Goal: Task Accomplishment & Management: Complete application form

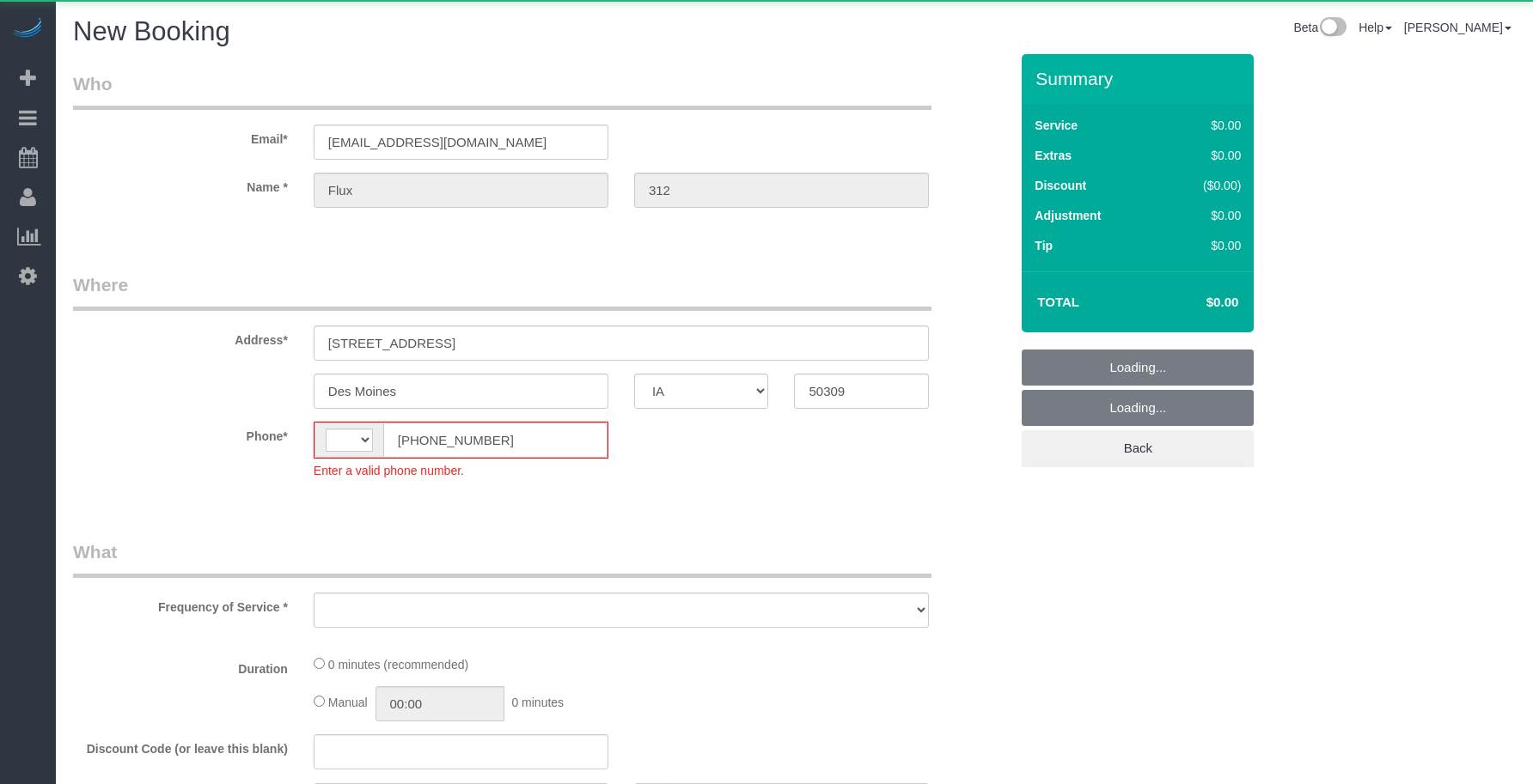
select select "IA"
select select "string:[GEOGRAPHIC_DATA]"
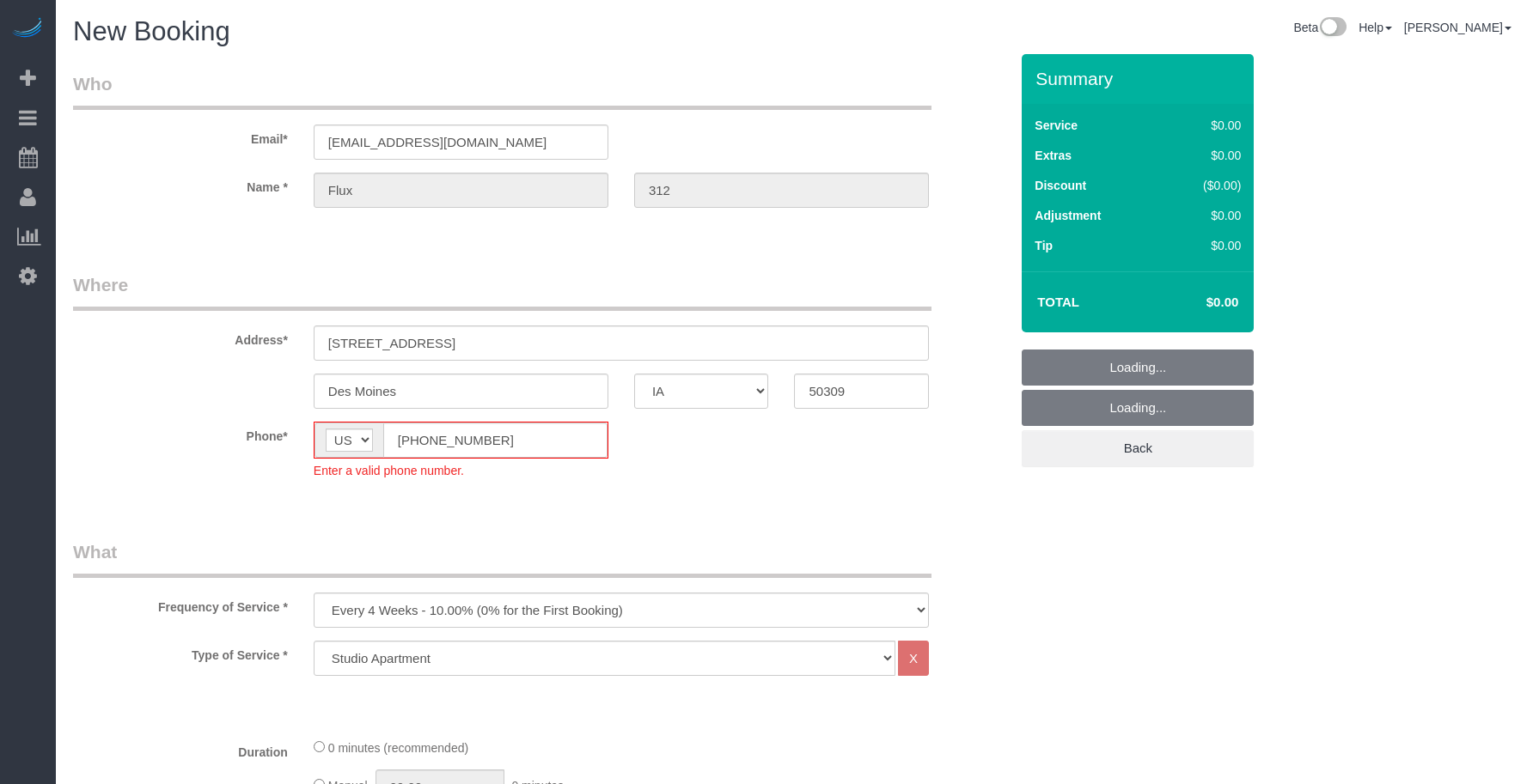
select select "object:4188"
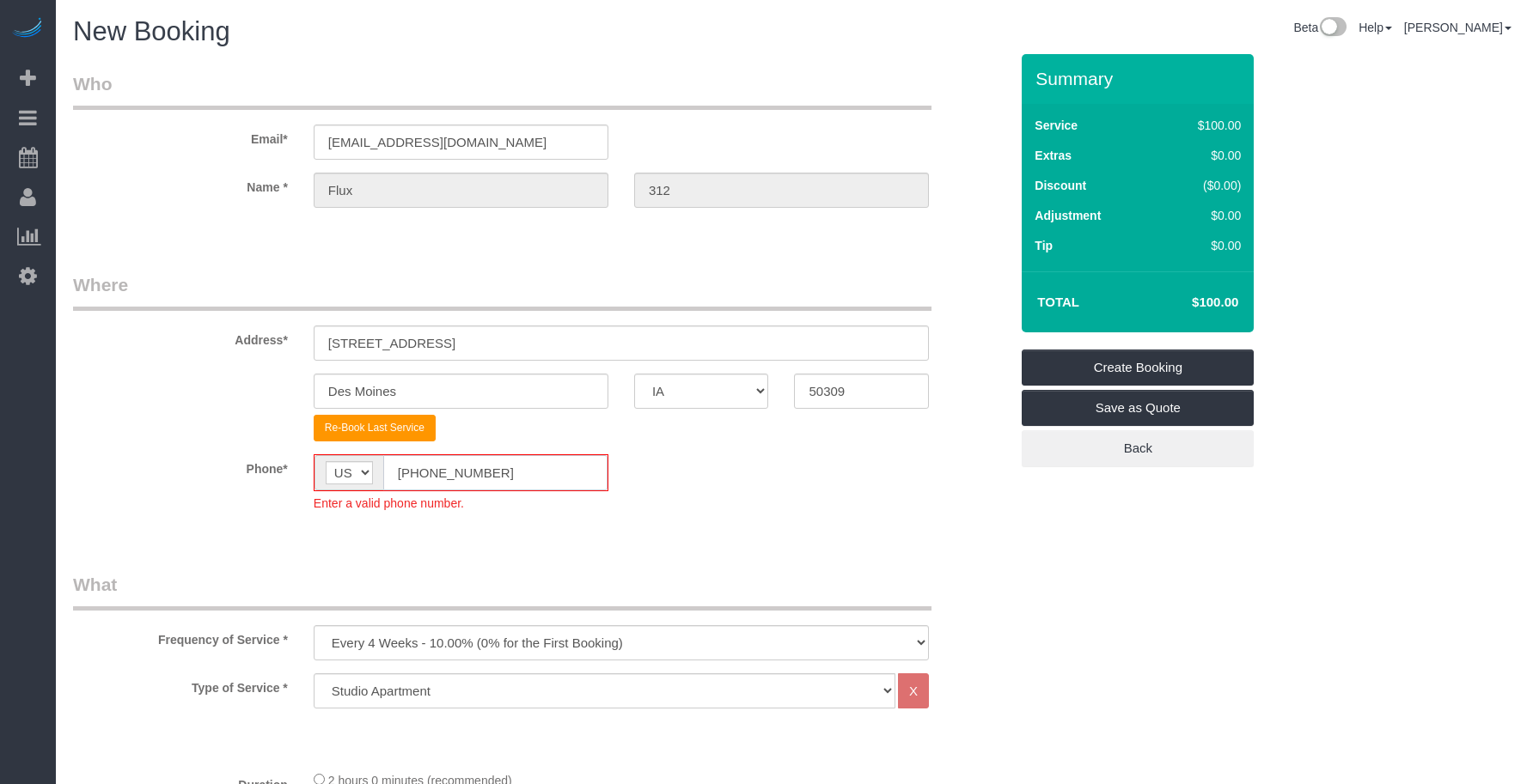
drag, startPoint x: 498, startPoint y: 470, endPoint x: 513, endPoint y: 474, distance: 15.5
click at [498, 470] on input "[PHONE_NUMBER]" at bounding box center [495, 472] width 224 height 36
click at [309, 452] on fieldset "Where Address* [STREET_ADDRESS] [GEOGRAPHIC_DATA] AK AL AR AZ CA CO CT DC DE [G…" at bounding box center [541, 405] width 936 height 266
paste input "15) 305-3231"
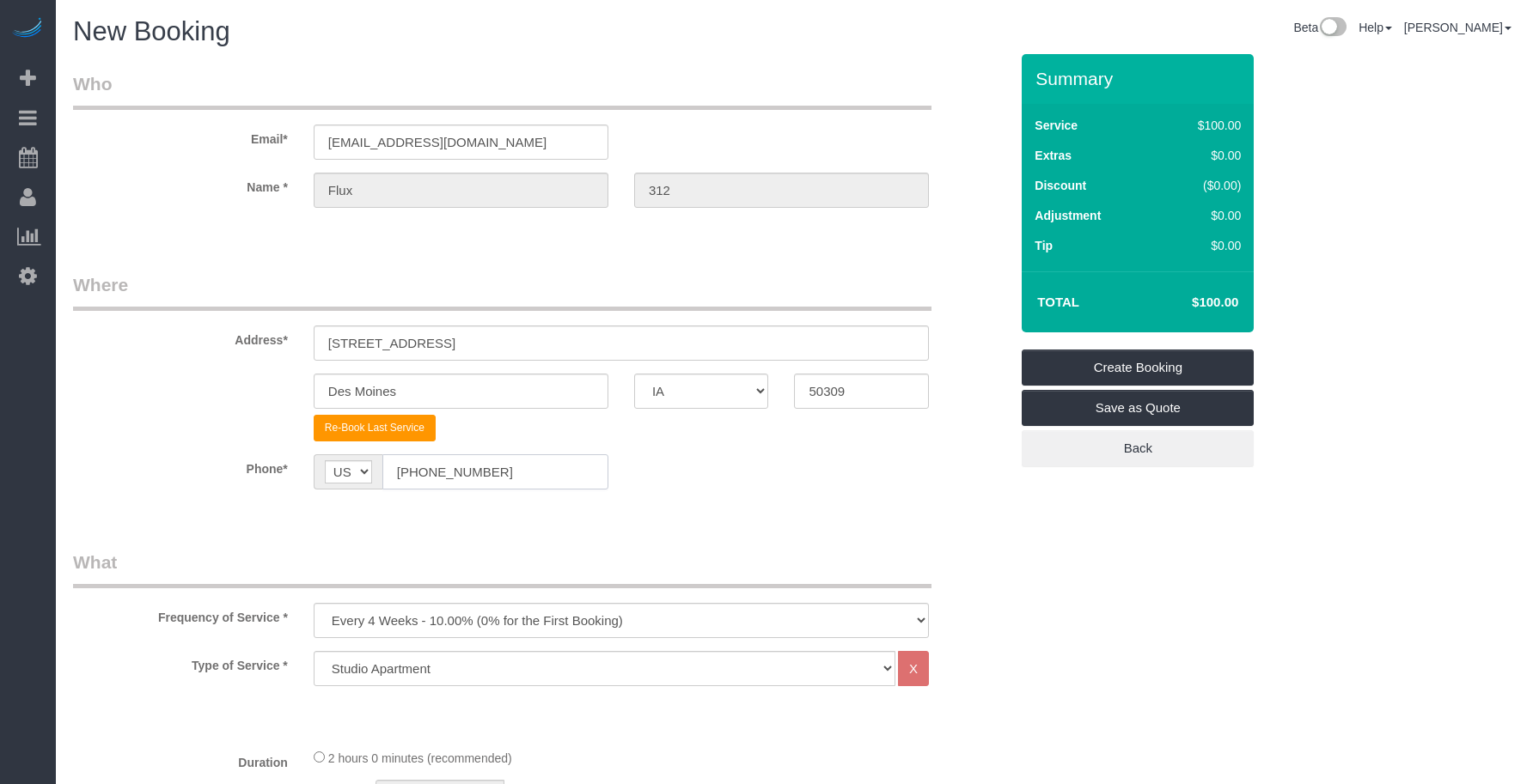
type input "[PHONE_NUMBER]"
click at [377, 630] on select "Every 6 Weeks (0% for the First Booking) One Time Every 8 Weeks (0% for the Fir…" at bounding box center [621, 620] width 615 height 36
select select "object:4190"
click at [314, 603] on select "Every 6 Weeks (0% for the First Booking) One Time Every 8 Weeks (0% for the Fir…" at bounding box center [621, 620] width 615 height 36
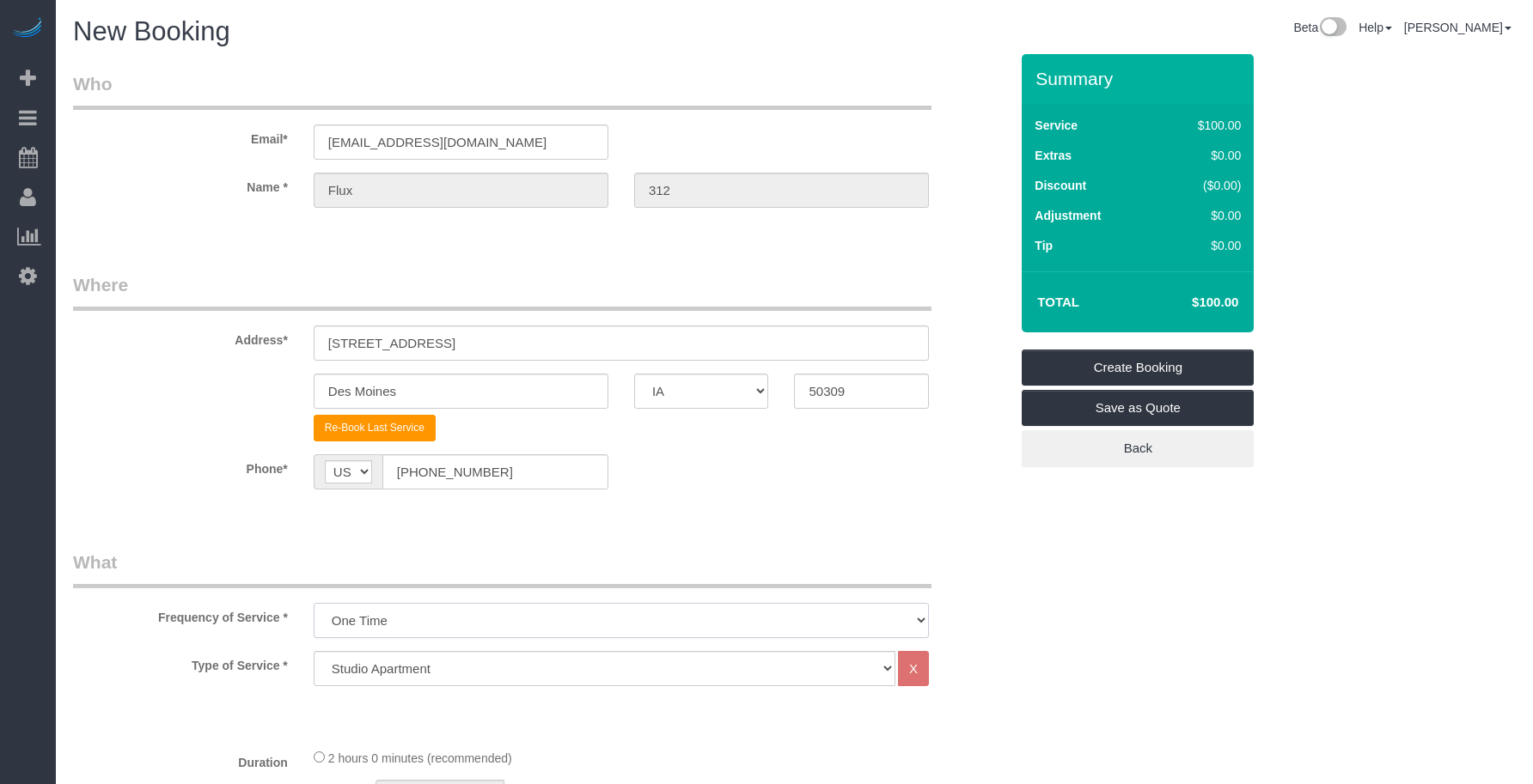
click at [655, 619] on select "Every 6 Weeks (0% for the First Booking) One Time Every 8 Weeks (0% for the Fir…" at bounding box center [621, 620] width 615 height 36
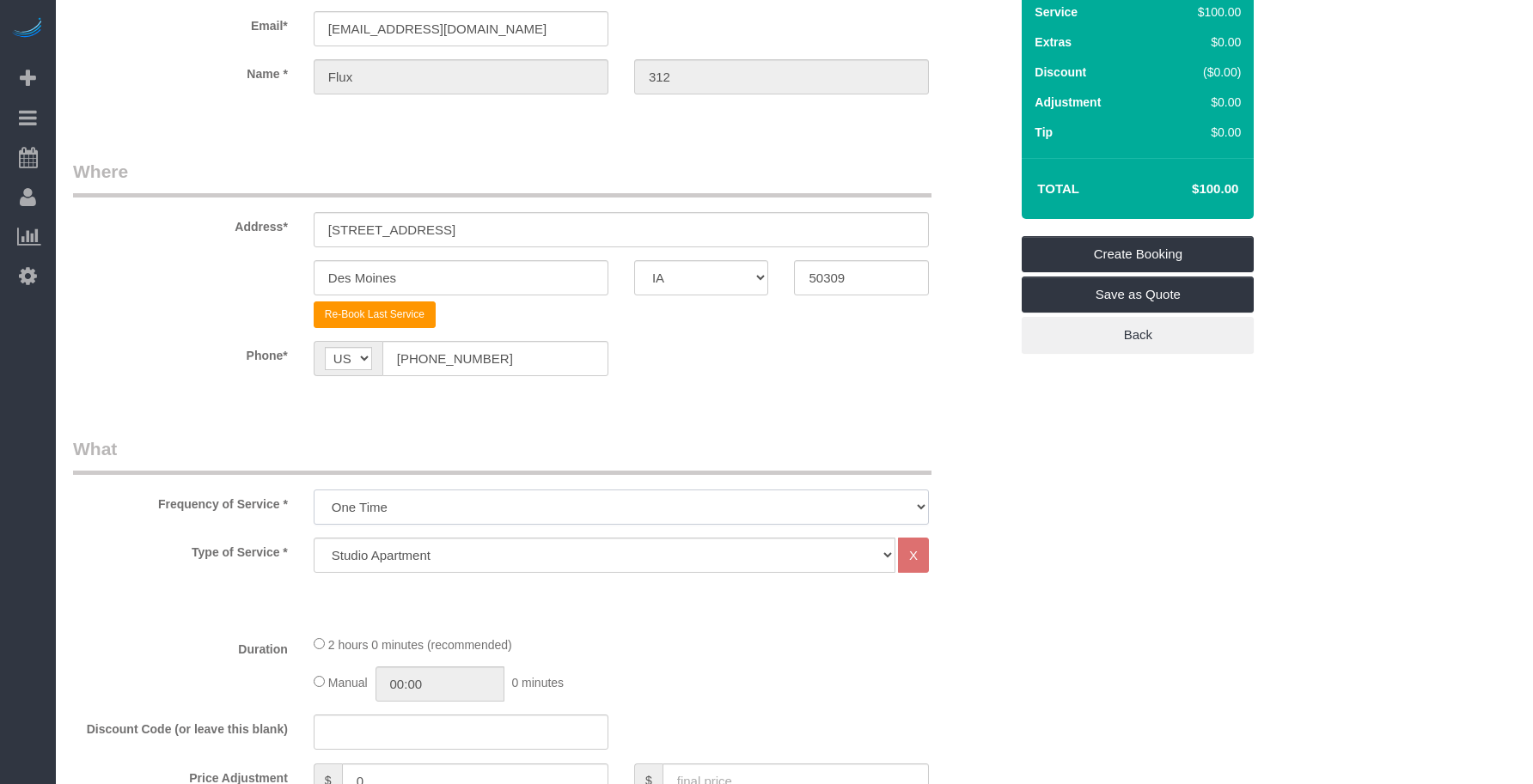
scroll to position [143, 0]
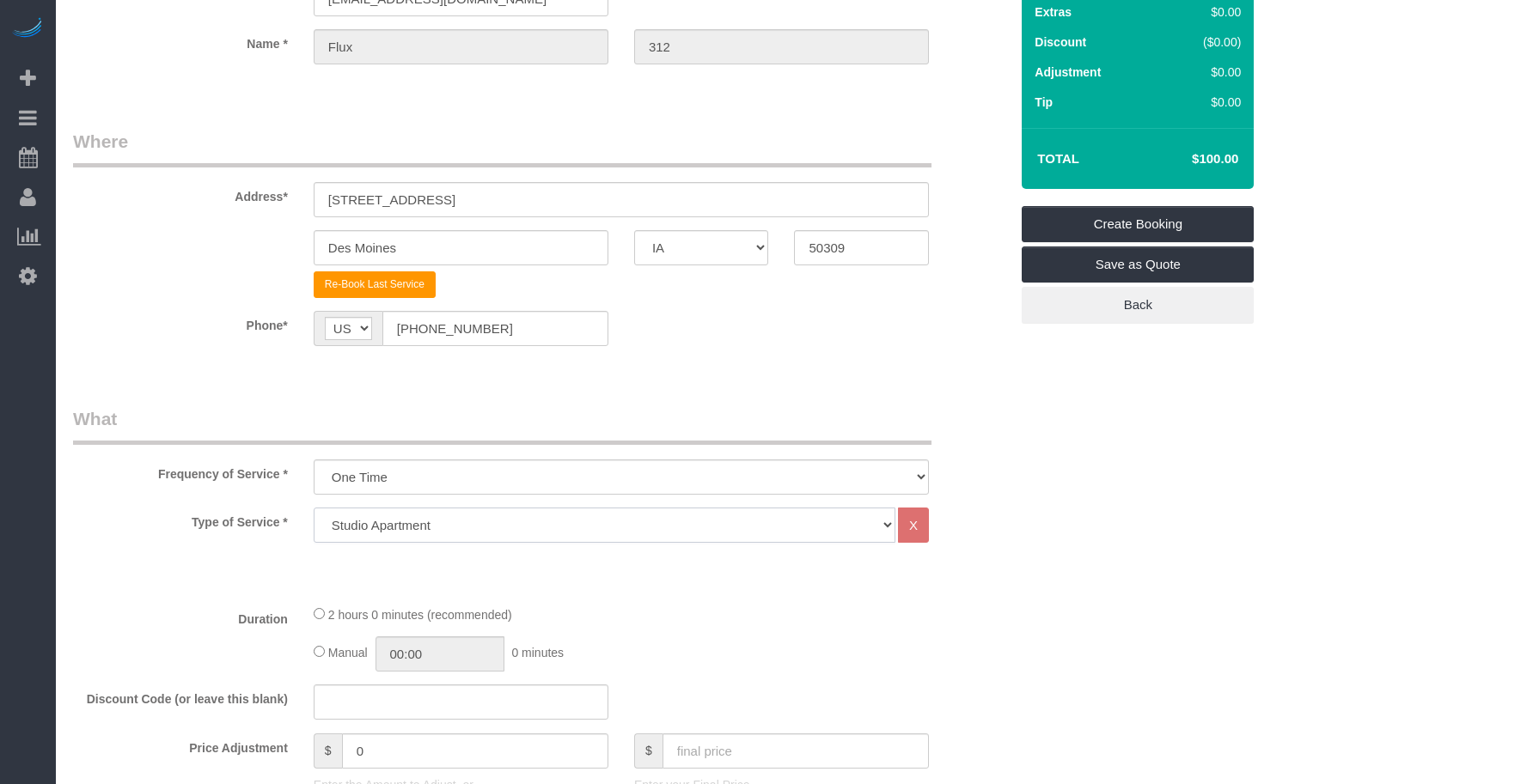
click at [397, 518] on select "Studio Apartment 1 Bedroom Home 2 Bedroom Home 3 Bedroom Home 4 Bedroom Home 5 …" at bounding box center [604, 525] width 582 height 36
select select "18"
click at [314, 508] on select "Studio Apartment 1 Bedroom Home 2 Bedroom Home 3 Bedroom Home 4 Bedroom Home 5 …" at bounding box center [604, 525] width 582 height 36
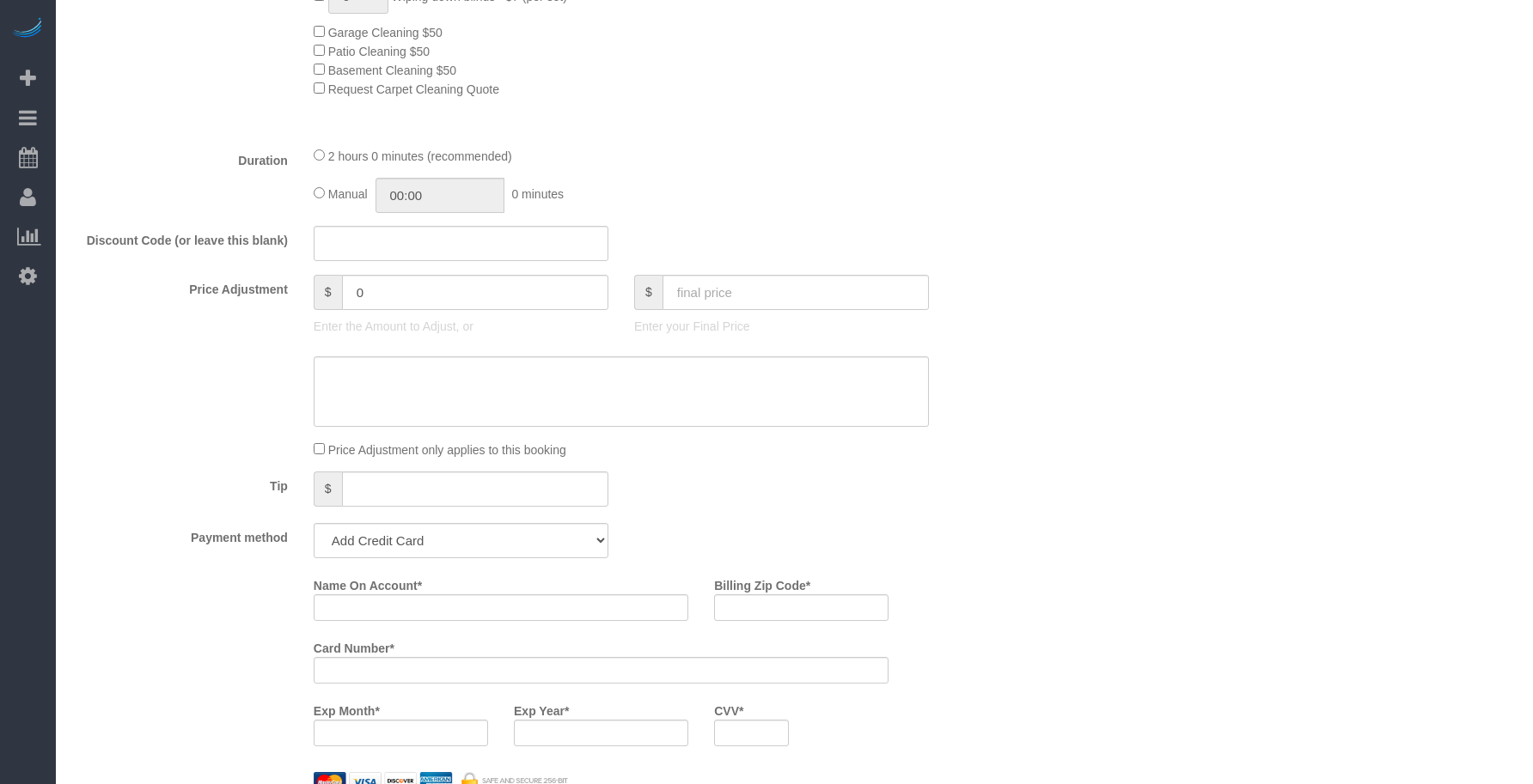
scroll to position [1288, 0]
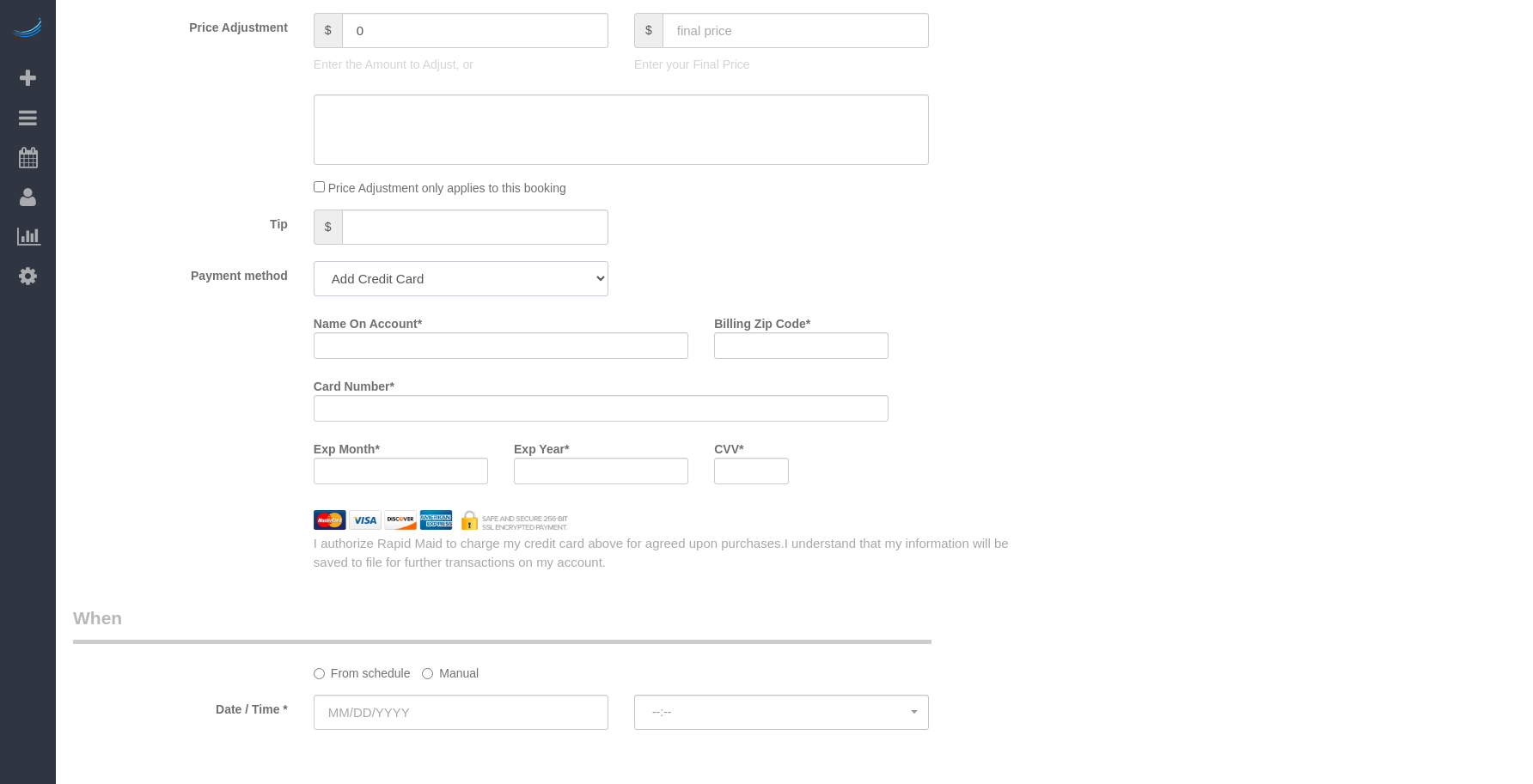
drag, startPoint x: 394, startPoint y: 281, endPoint x: 395, endPoint y: 294, distance: 13.0
click at [395, 283] on select "Add Credit Card Cash Check Paypal" at bounding box center [461, 279] width 294 height 36
select select "string:check"
click at [314, 261] on select "Add Credit Card Cash Check Paypal" at bounding box center [461, 279] width 294 height 36
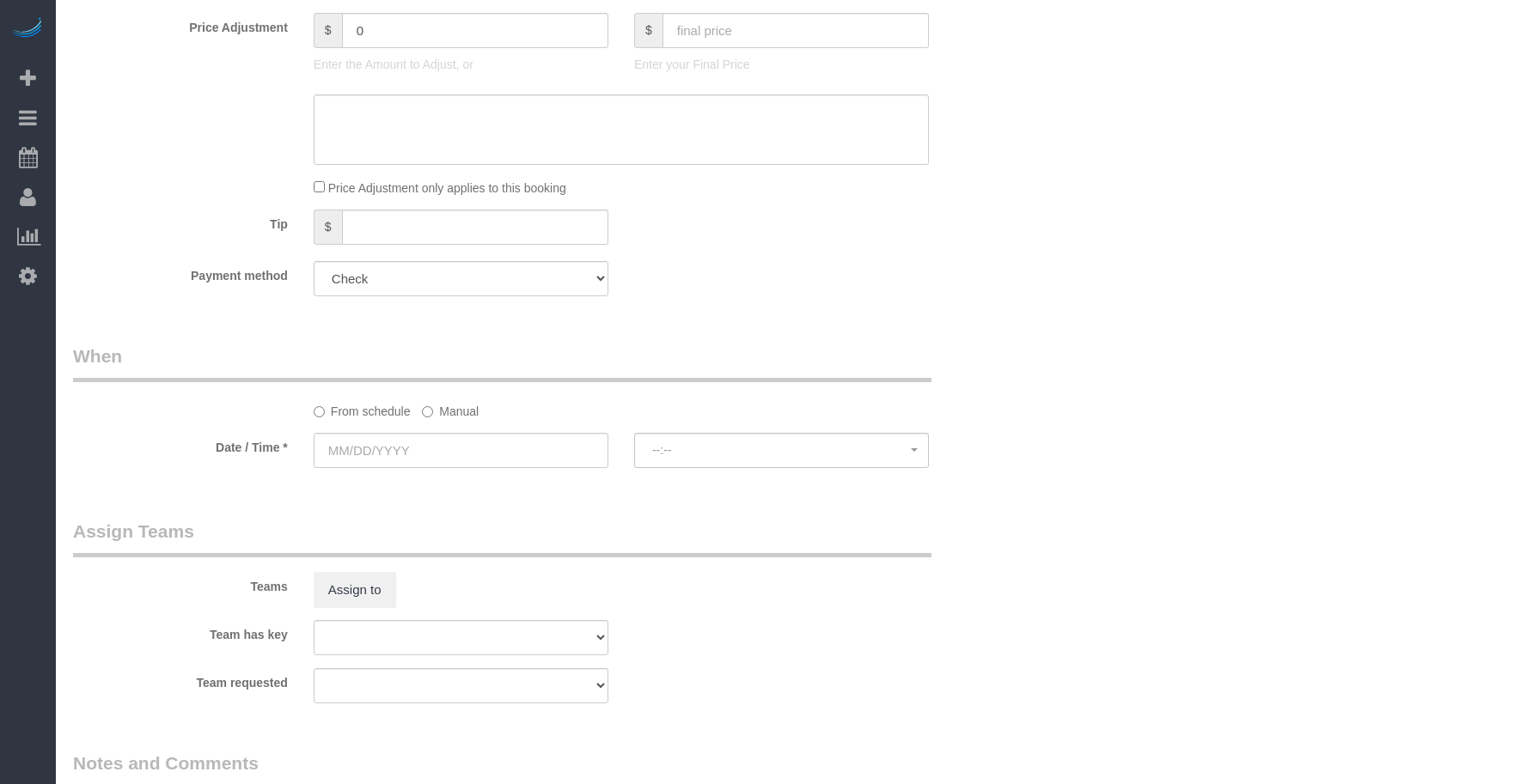
click at [442, 440] on input "text" at bounding box center [461, 450] width 294 height 36
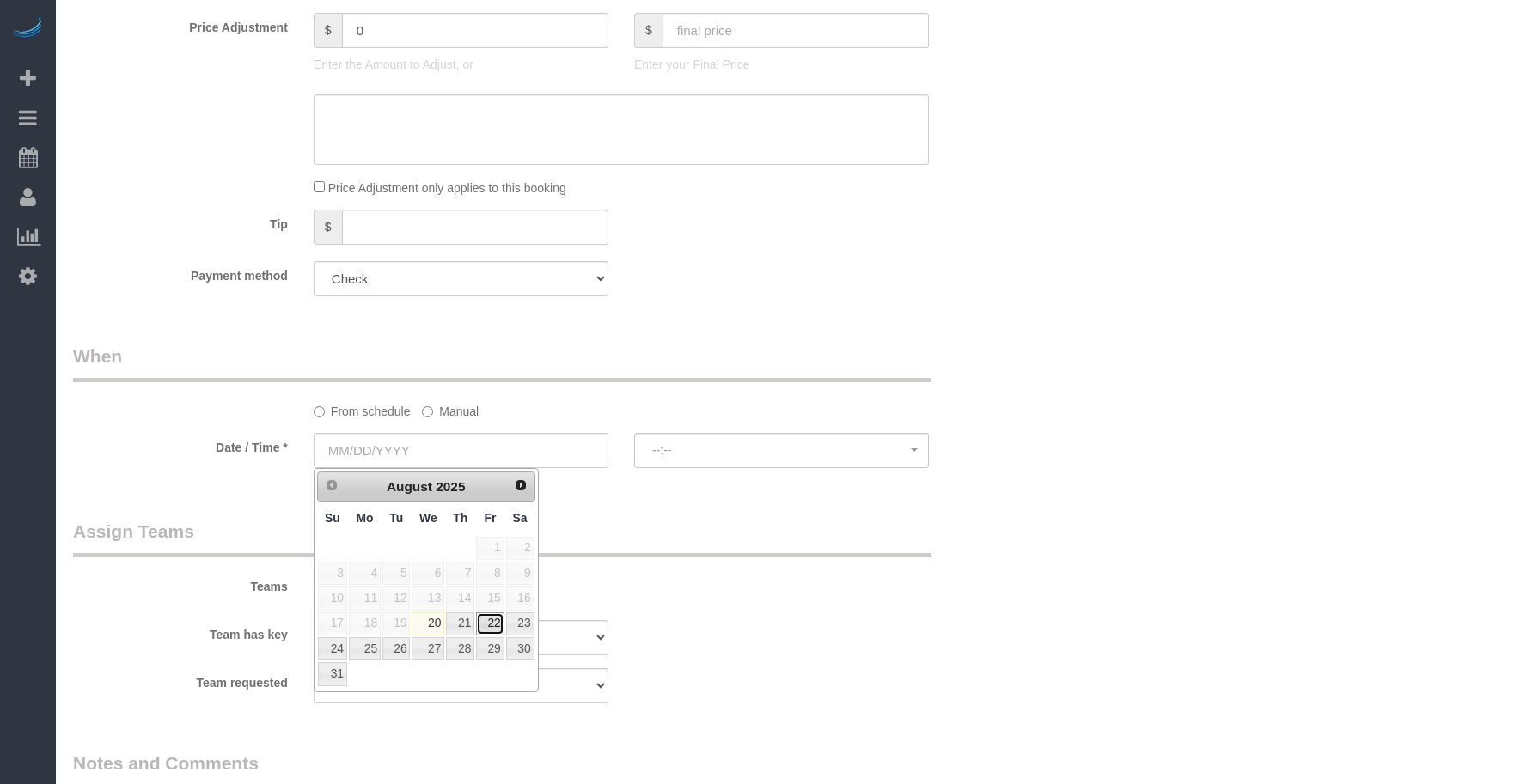
click at [501, 620] on link "22" at bounding box center [490, 623] width 27 height 23
type input "[DATE]"
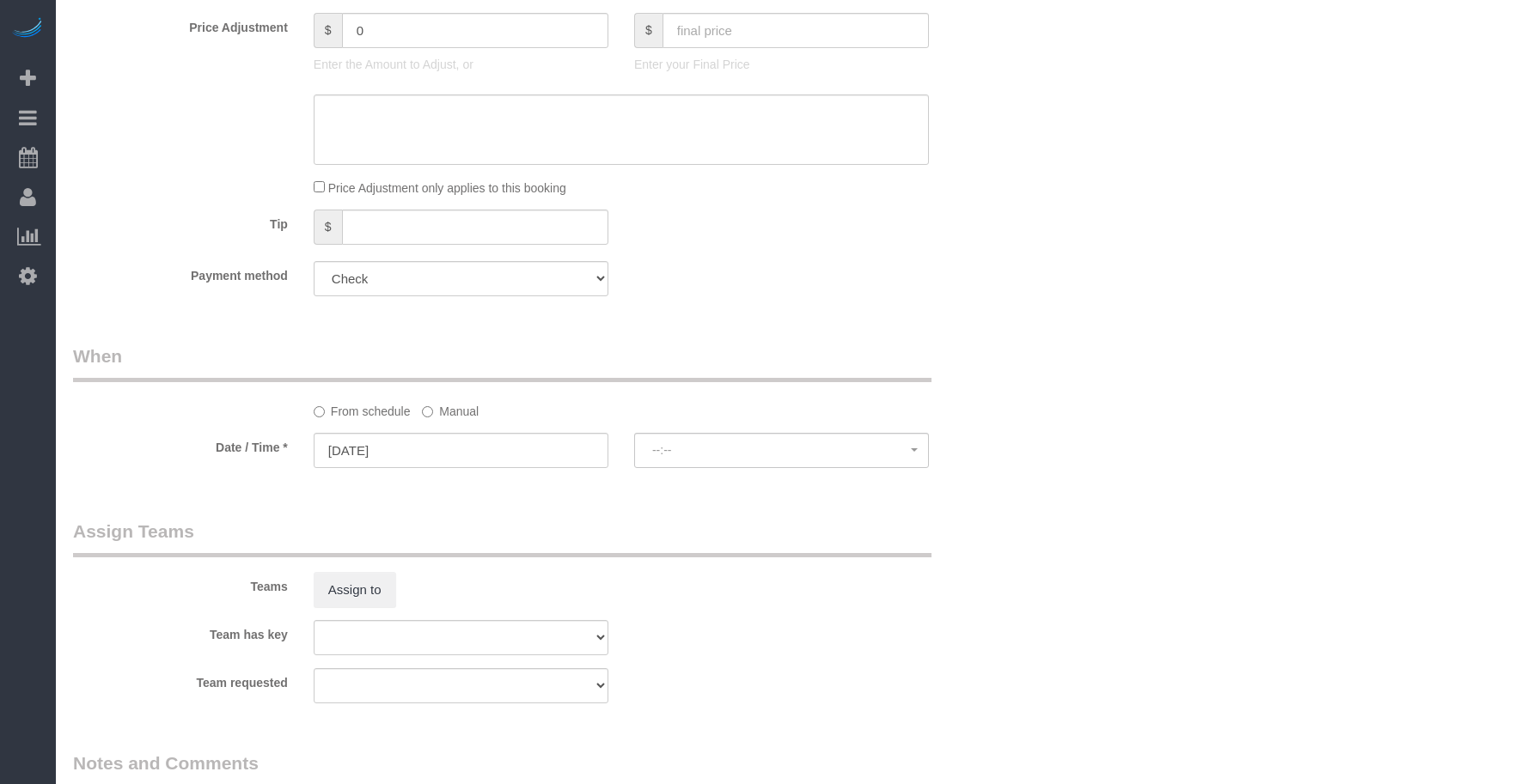
click at [650, 538] on legend "Assign Teams" at bounding box center [502, 538] width 858 height 38
drag, startPoint x: 720, startPoint y: 455, endPoint x: 713, endPoint y: 475, distance: 21.2
click at [720, 455] on span "8:00AM - 10:00AM" at bounding box center [782, 450] width 259 height 14
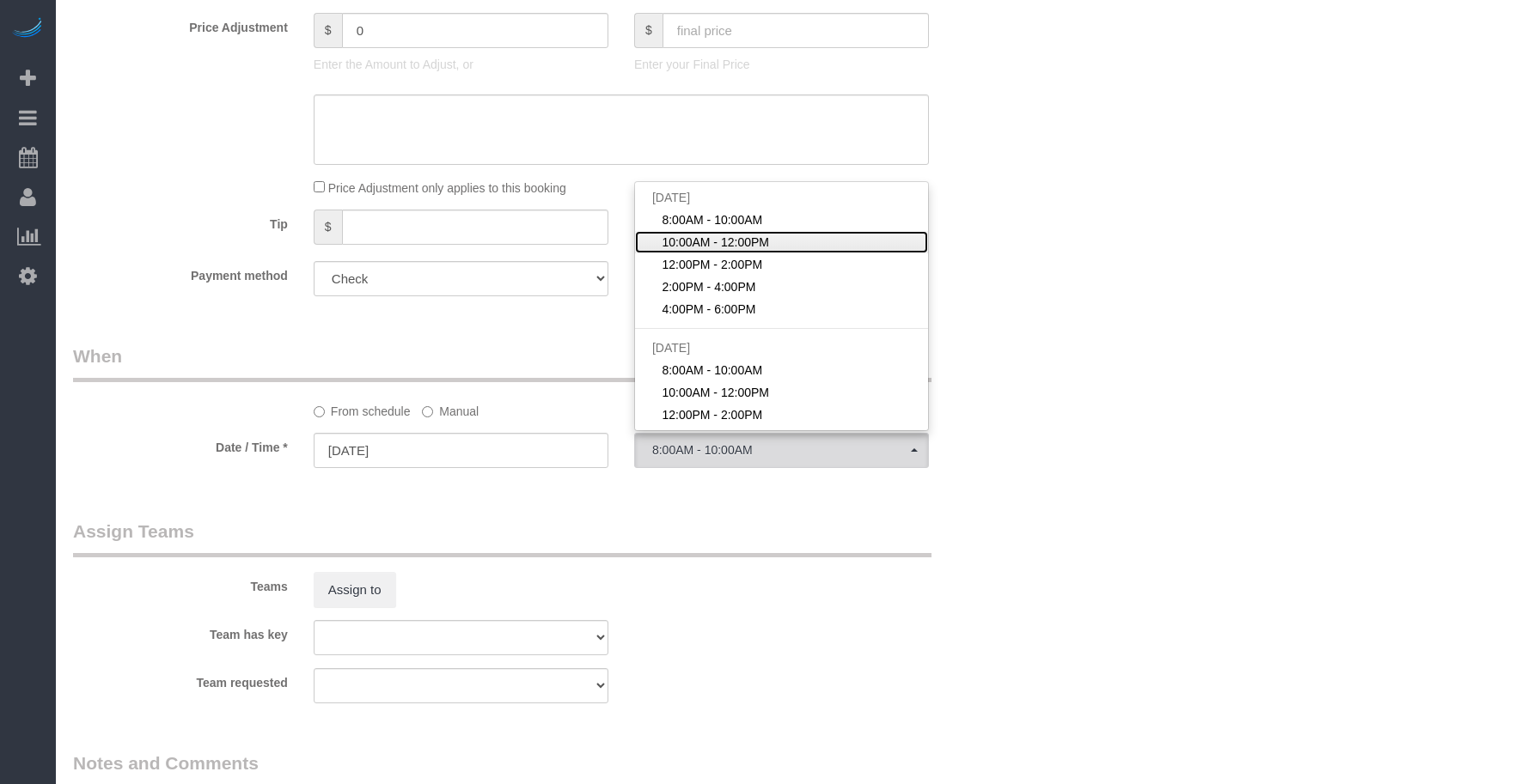
click at [708, 239] on span "10:00AM - 12:00PM" at bounding box center [716, 242] width 108 height 17
select select "spot2"
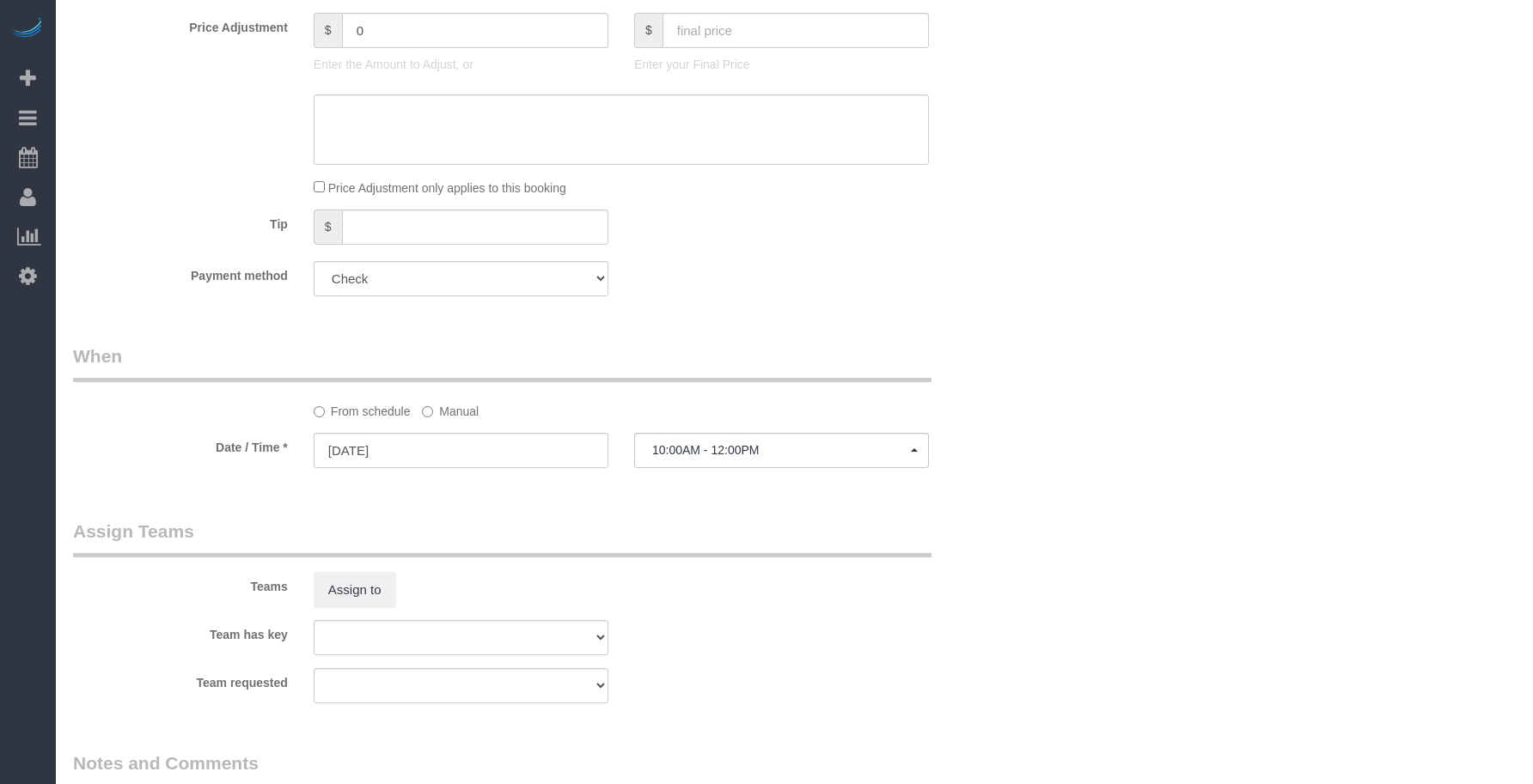
click at [995, 419] on div "From schedule Manual" at bounding box center [541, 382] width 962 height 77
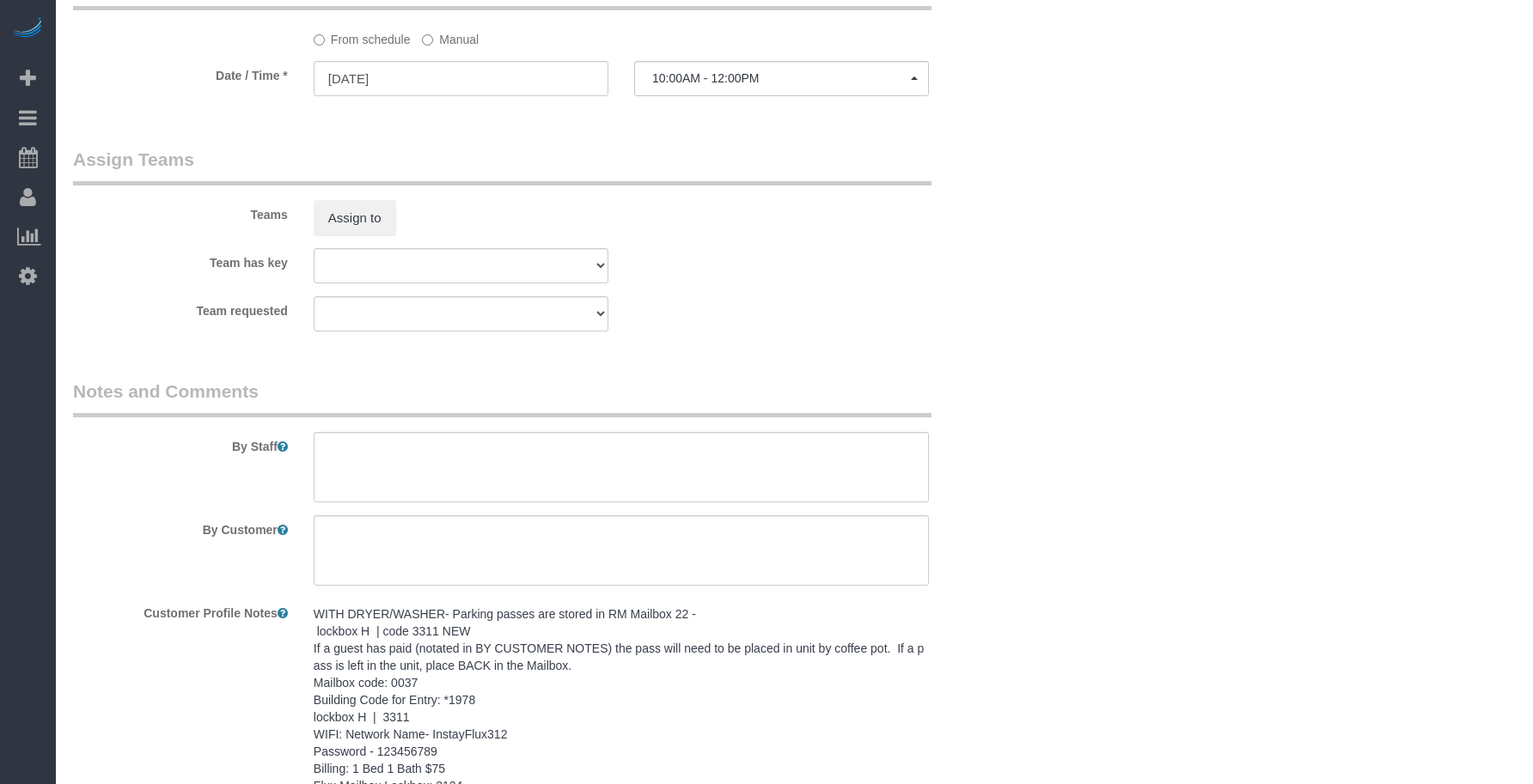
scroll to position [1787, 0]
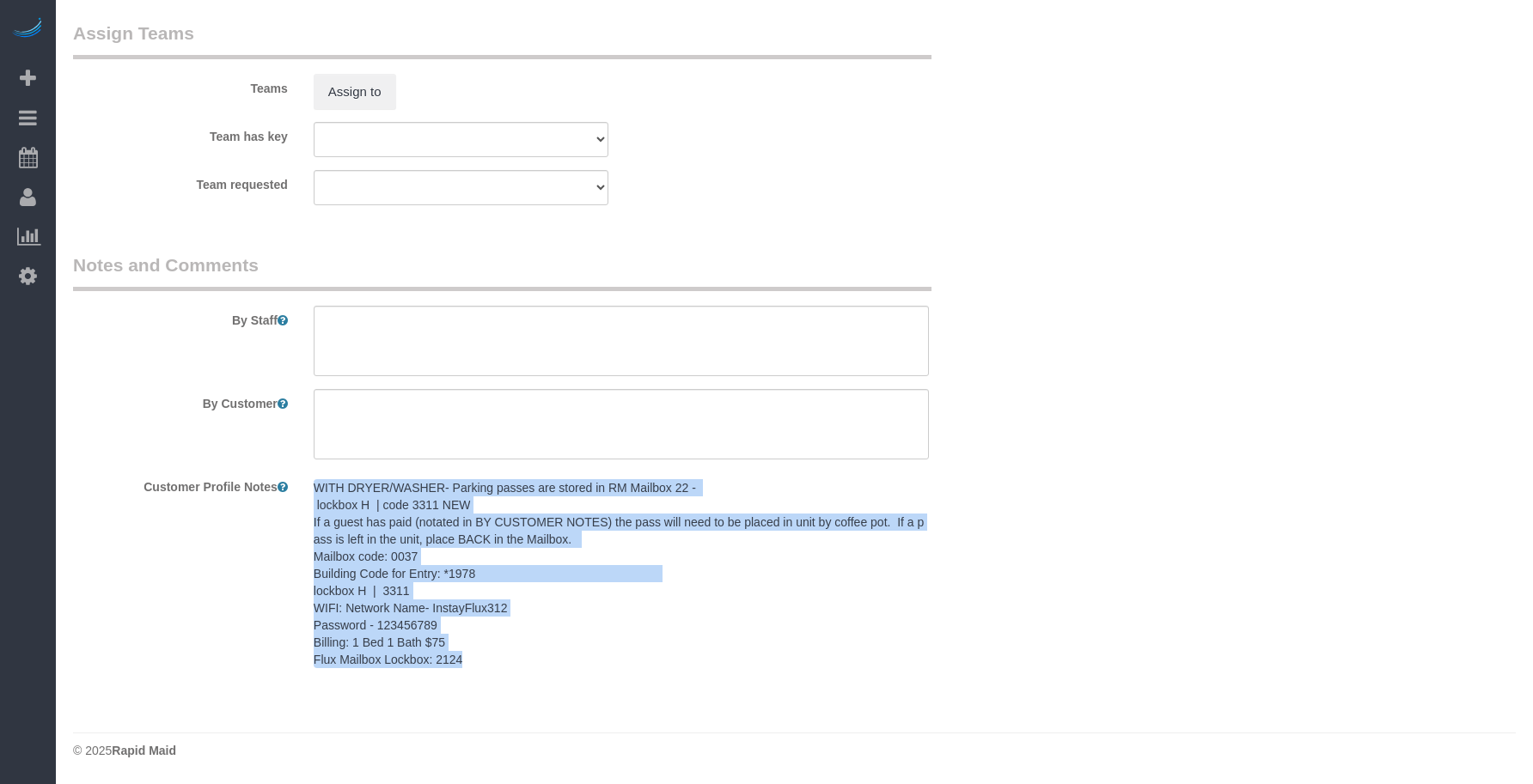
drag, startPoint x: 468, startPoint y: 662, endPoint x: 307, endPoint y: 485, distance: 239.3
click at [307, 485] on div "WITH DRYER/WASHER- Parking passes are stored in RM Mailbox 22 - lockbox H | cod…" at bounding box center [621, 575] width 641 height 205
copy pre "WITH DRYER/WASHER- Parking passes are stored in RM Mailbox 22 - lockbox H | cod…"
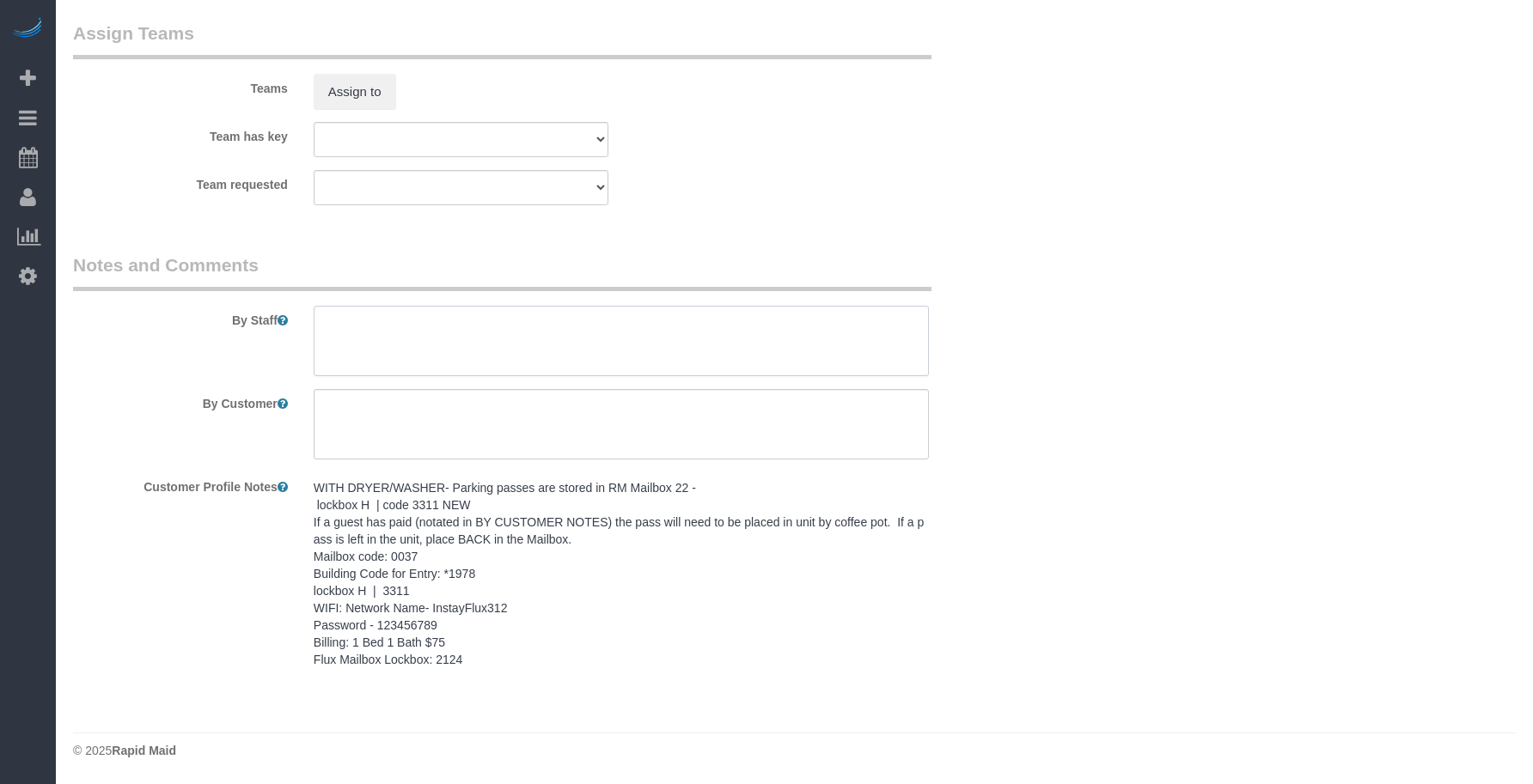
click at [351, 352] on textarea at bounding box center [621, 341] width 615 height 70
paste textarea "WITH DRYER/WASHER- Parking passes are stored in RM Mailbox 22 - lockbox H | cod…"
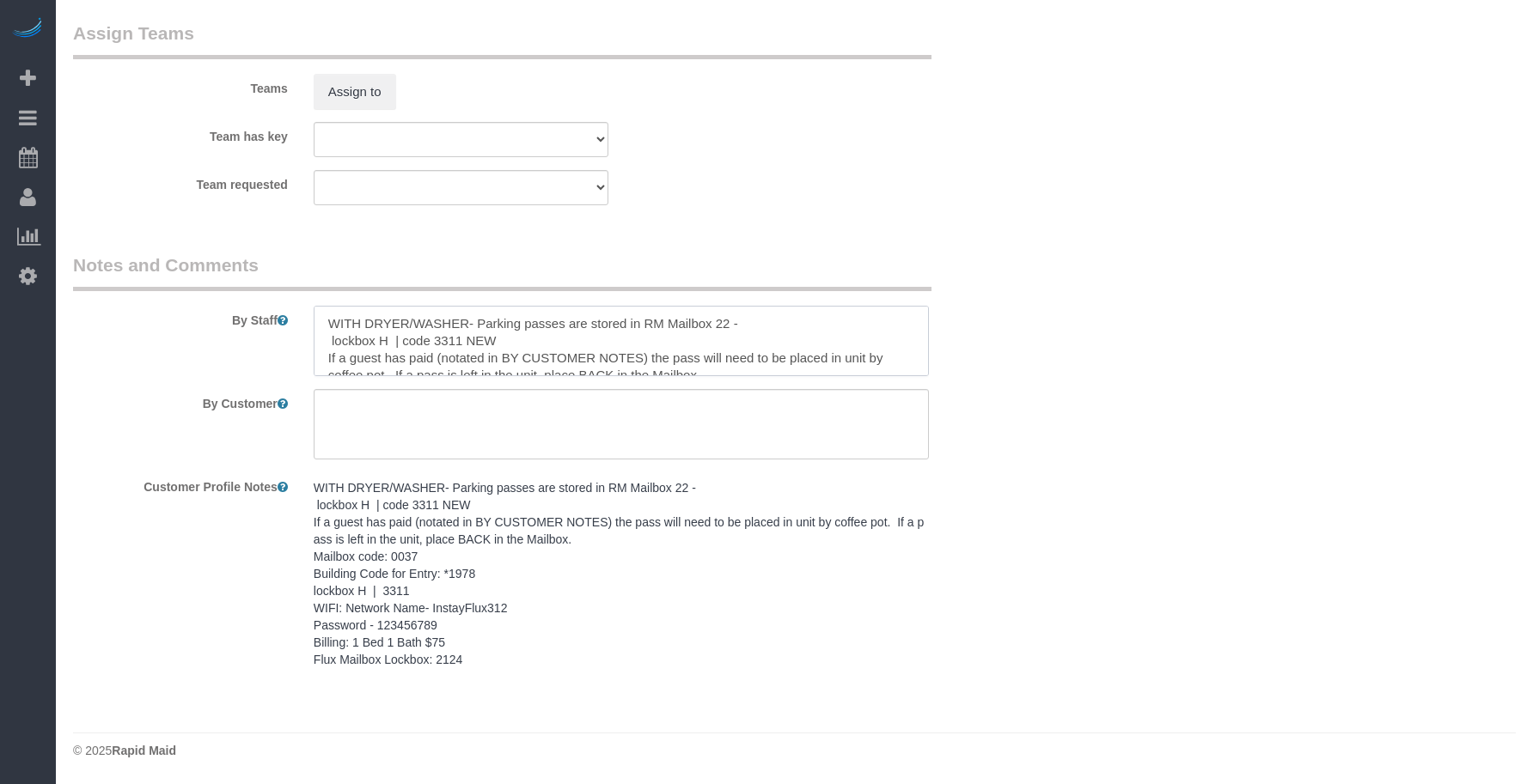
scroll to position [127, 0]
type textarea "WITH DRYER/WASHER- Parking passes are stored in RM Mailbox 22 - lockbox H | cod…"
click at [516, 418] on textarea at bounding box center [621, 424] width 615 height 70
paste textarea "SAME DAY TURNOVER"
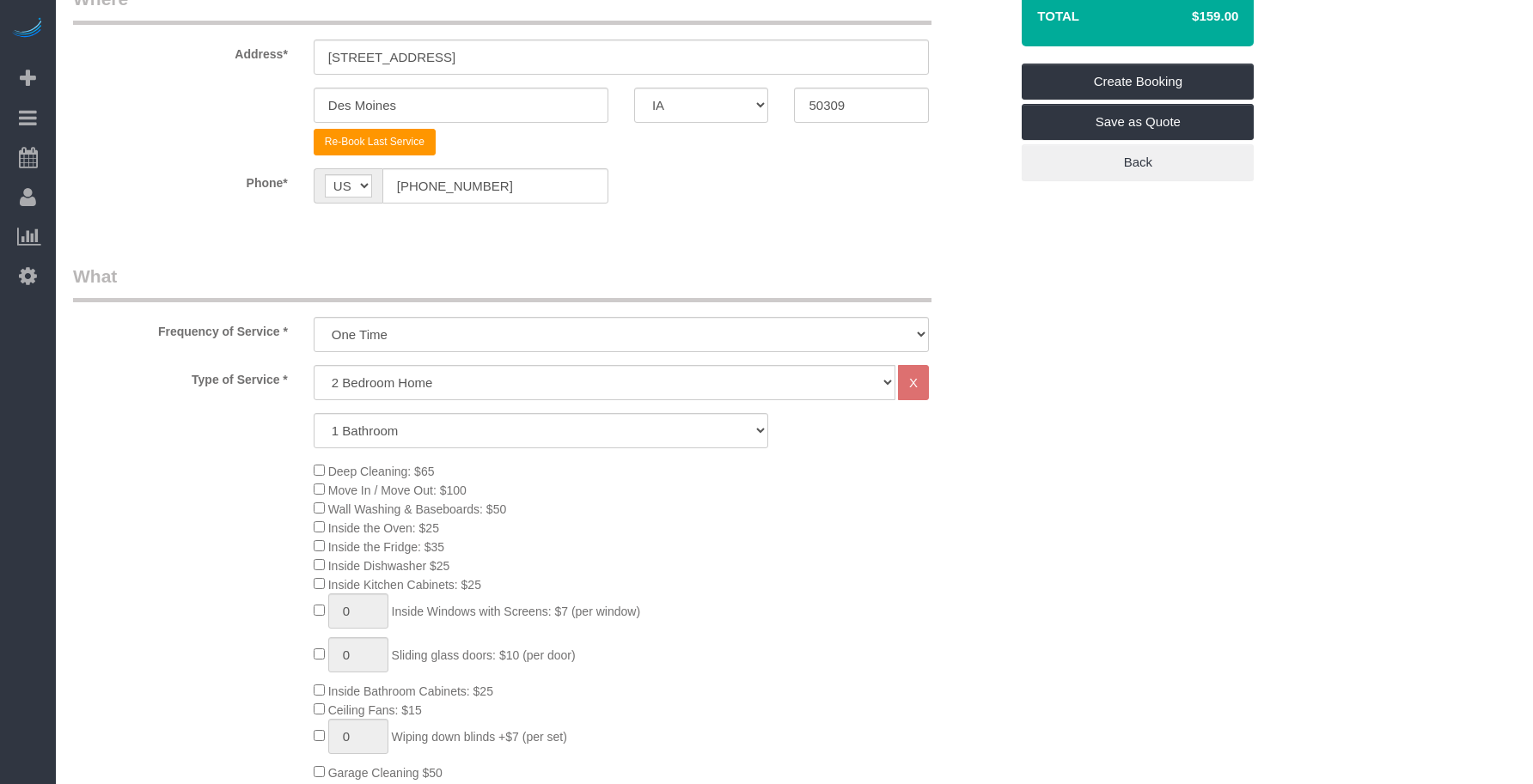
scroll to position [0, 0]
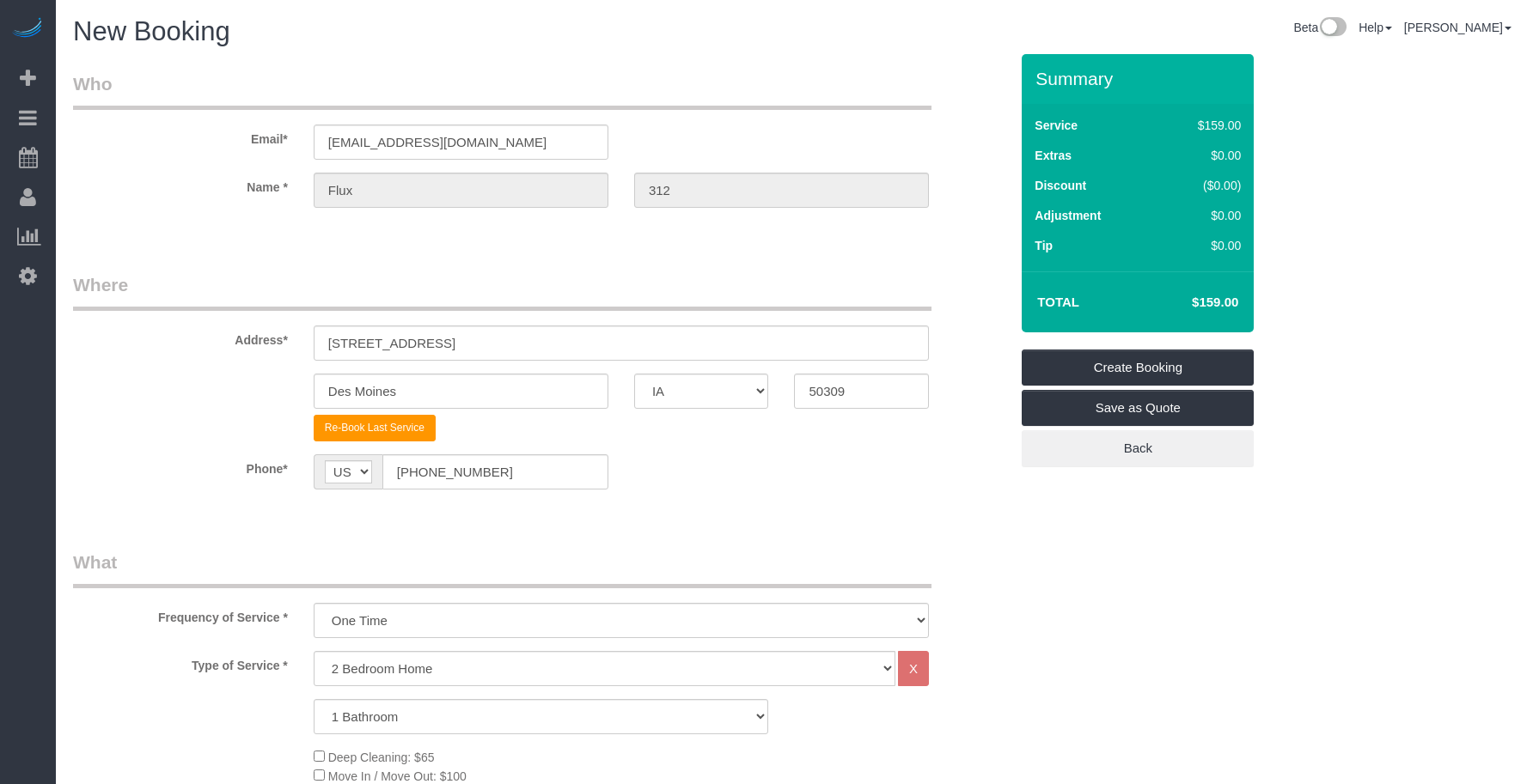
type textarea "SAME DAY TURNOVER"
click at [418, 673] on select "Studio Apartment 1 Bedroom Home 2 Bedroom Home 3 Bedroom Home 4 Bedroom Home 5 …" at bounding box center [604, 669] width 582 height 36
select select "25"
click at [314, 652] on select "Studio Apartment 1 Bedroom Home 2 Bedroom Home 3 Bedroom Home 4 Bedroom Home 5 …" at bounding box center [604, 669] width 582 height 36
click at [726, 511] on fieldset "Where Address* [STREET_ADDRESS] [GEOGRAPHIC_DATA] AK AL AR AZ CA CO CT DC DE [G…" at bounding box center [541, 394] width 936 height 243
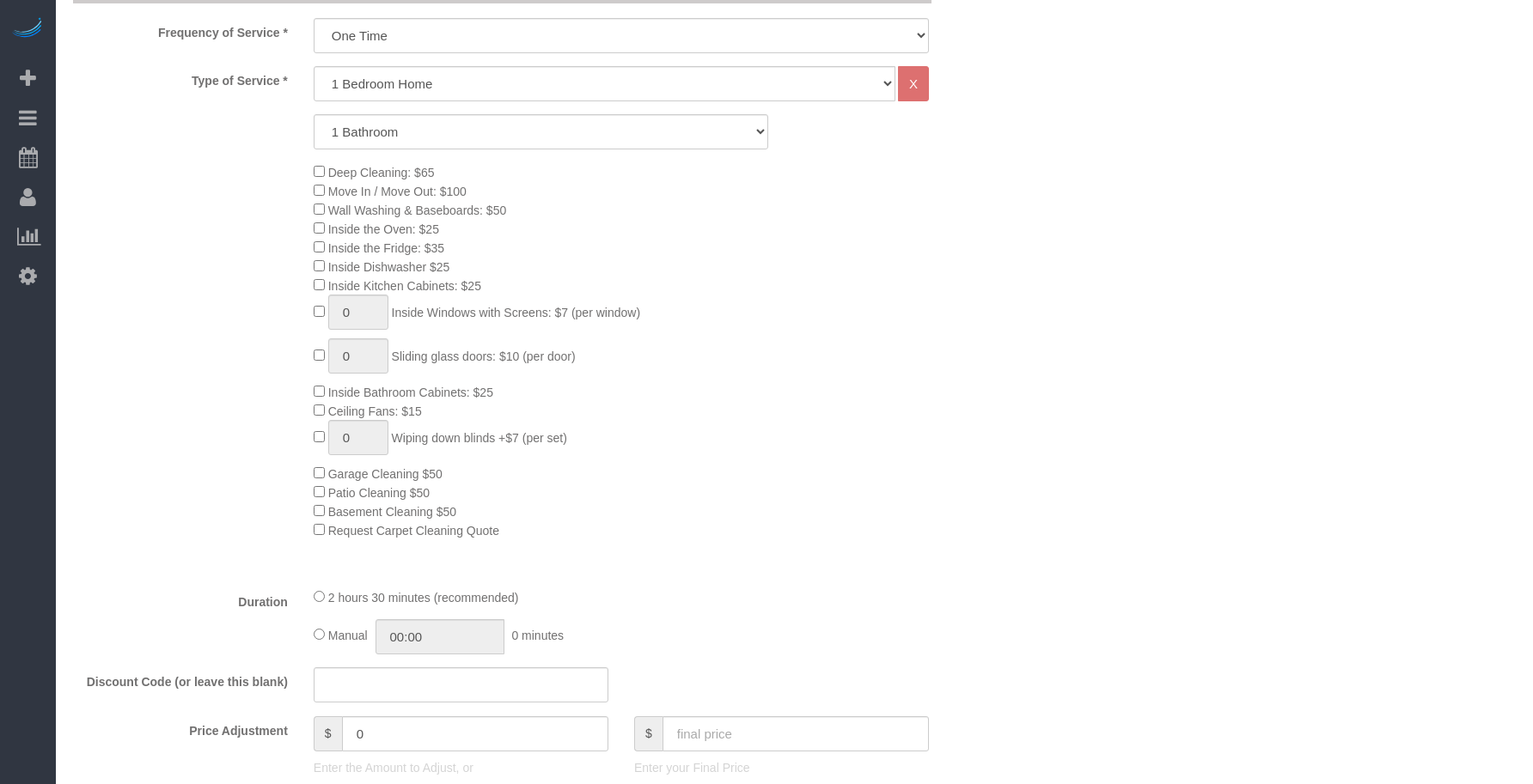
scroll to position [859, 0]
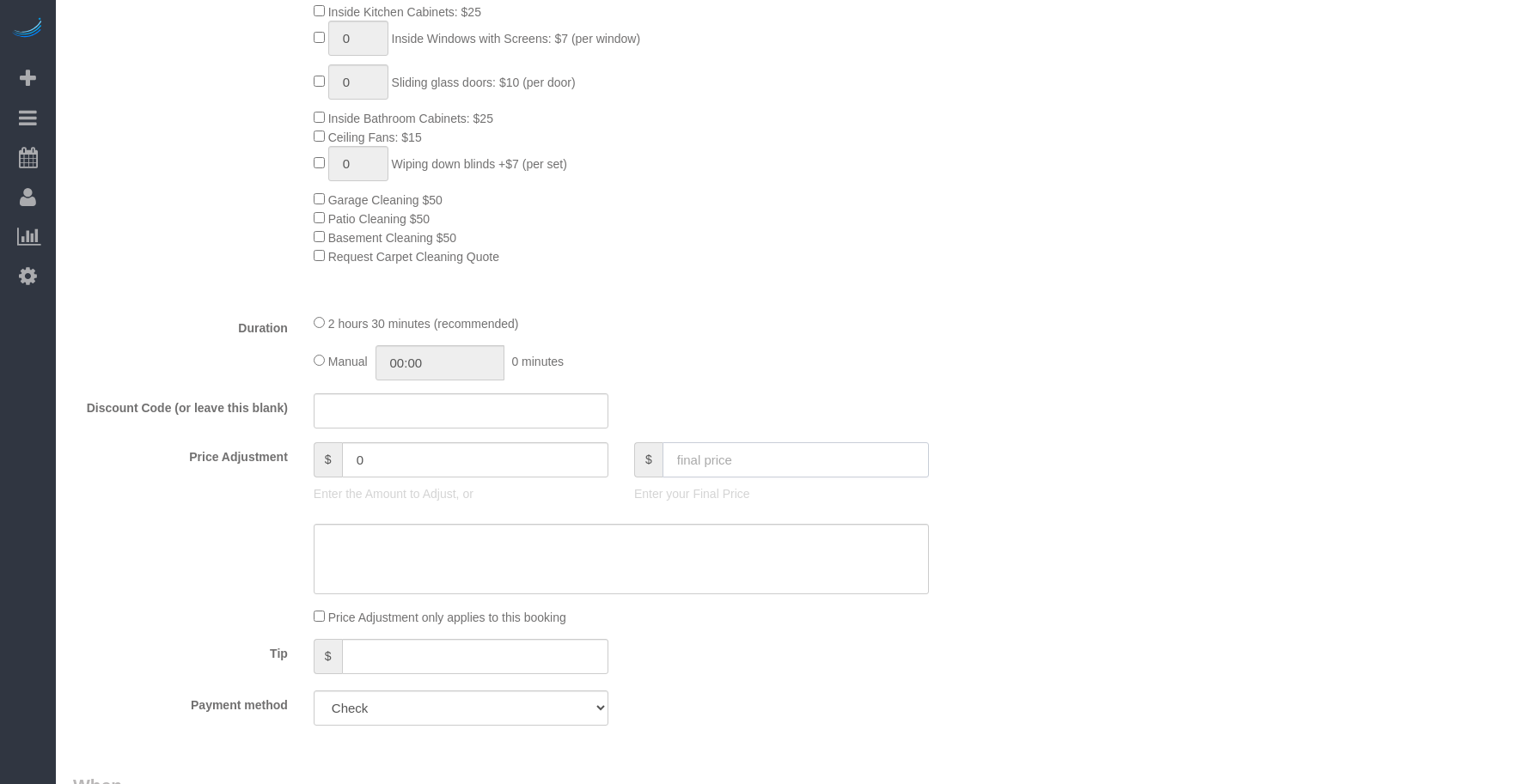
click at [708, 462] on input "text" at bounding box center [795, 460] width 266 height 36
type input "7"
select select
type input "75"
select select "spot27"
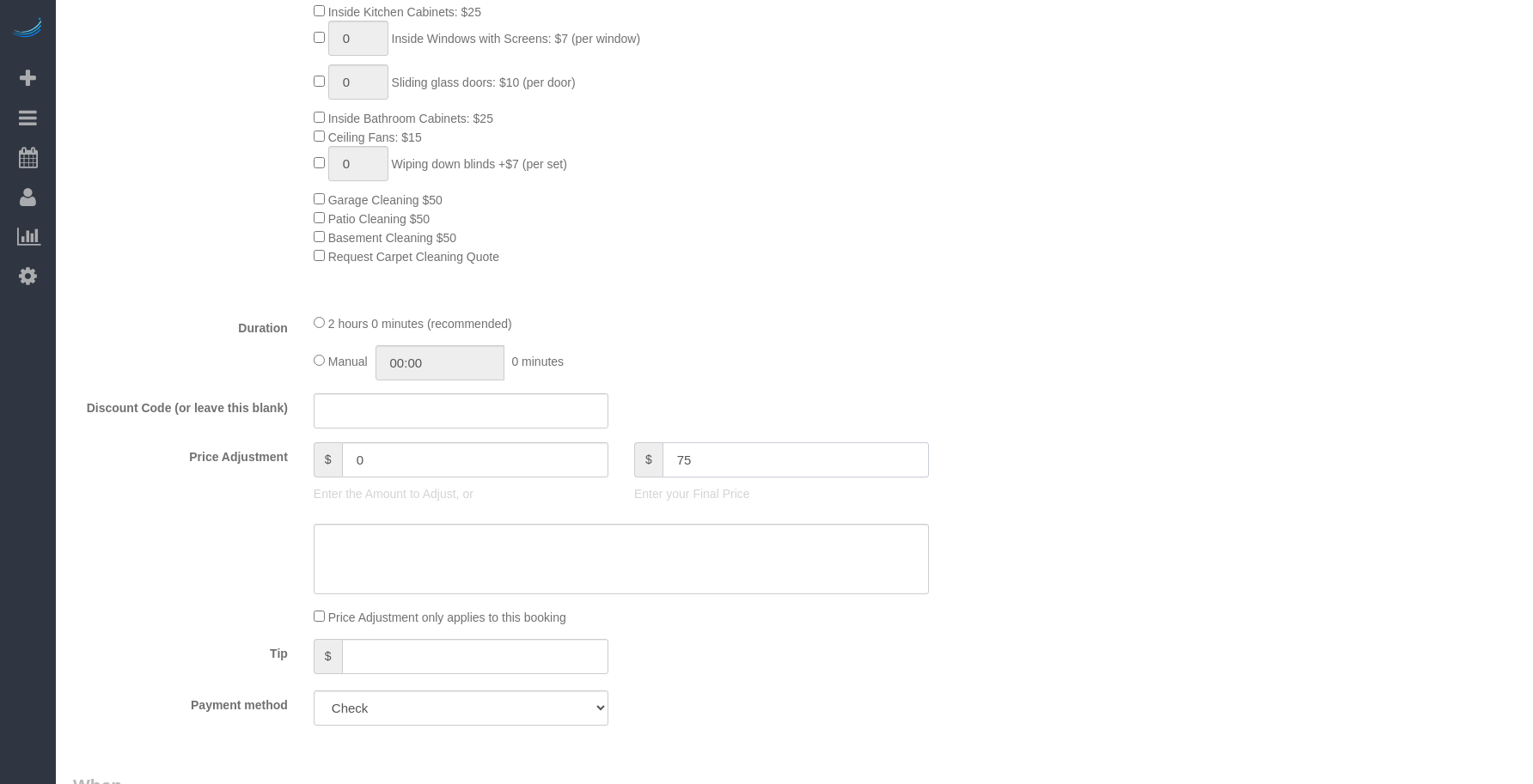
type input "75"
click at [733, 302] on fieldset "What Frequency of Service * Every 6 Weeks (0% for the First Booking) One Time E…" at bounding box center [541, 215] width 936 height 1048
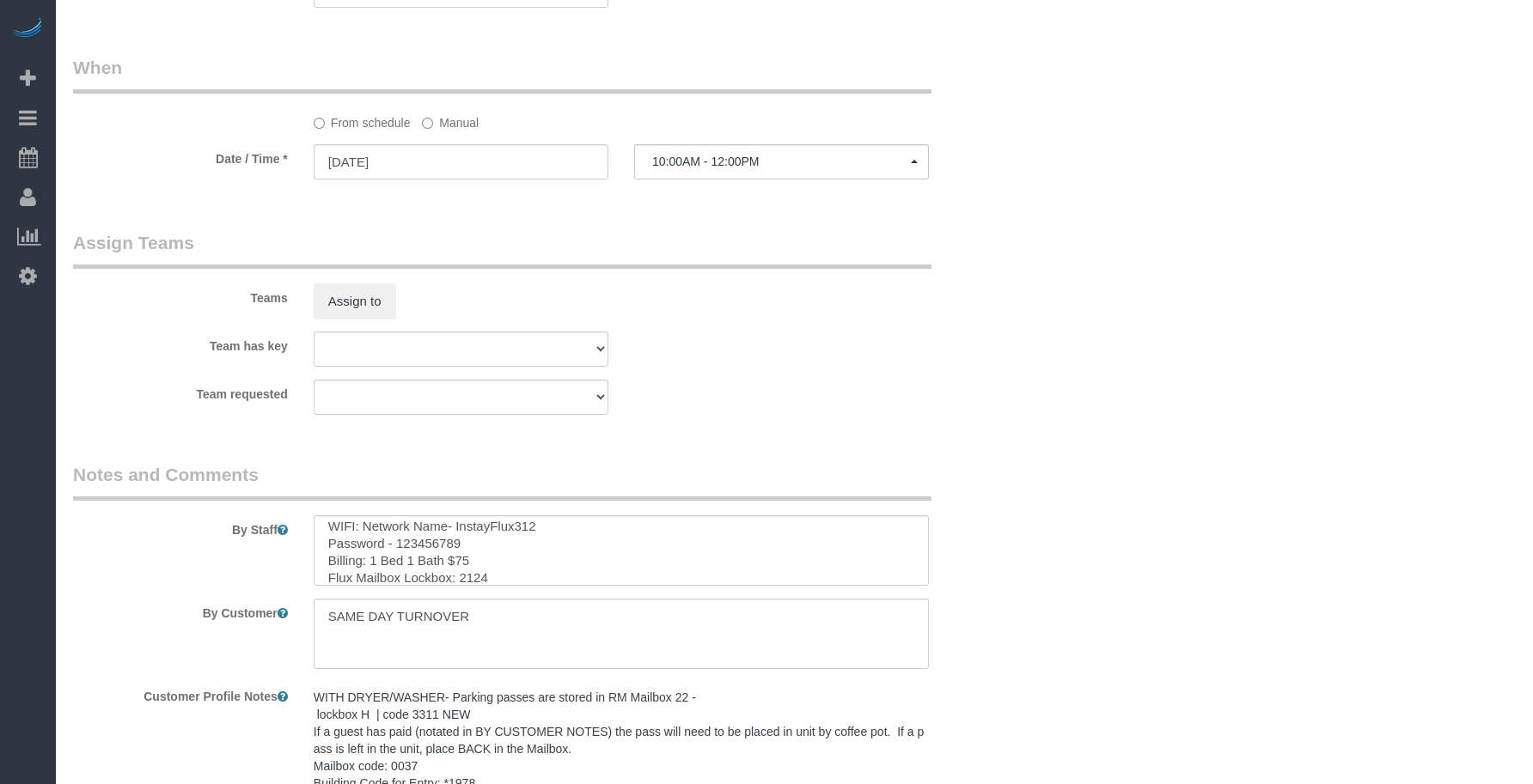
scroll to position [1787, 0]
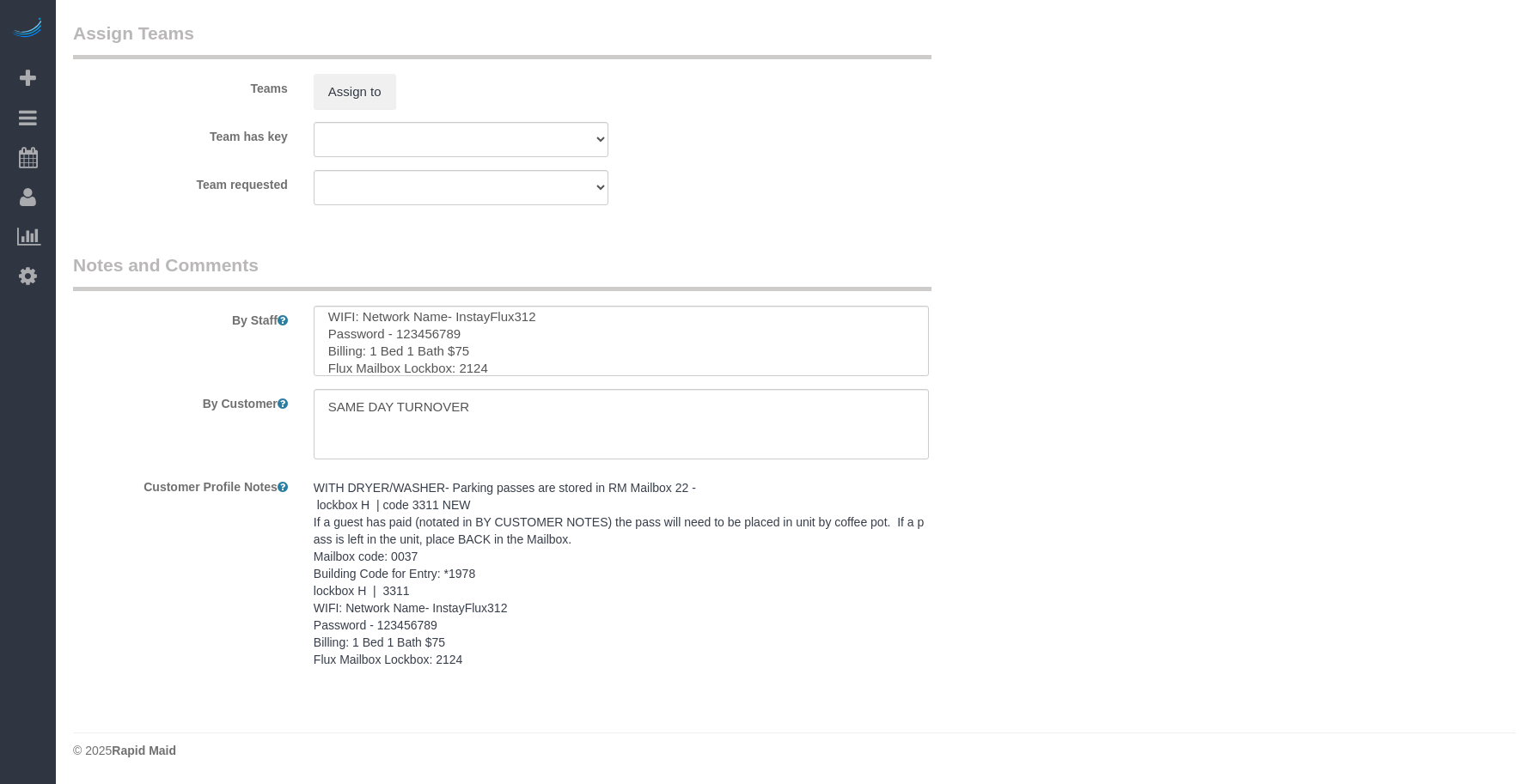
type input "-64"
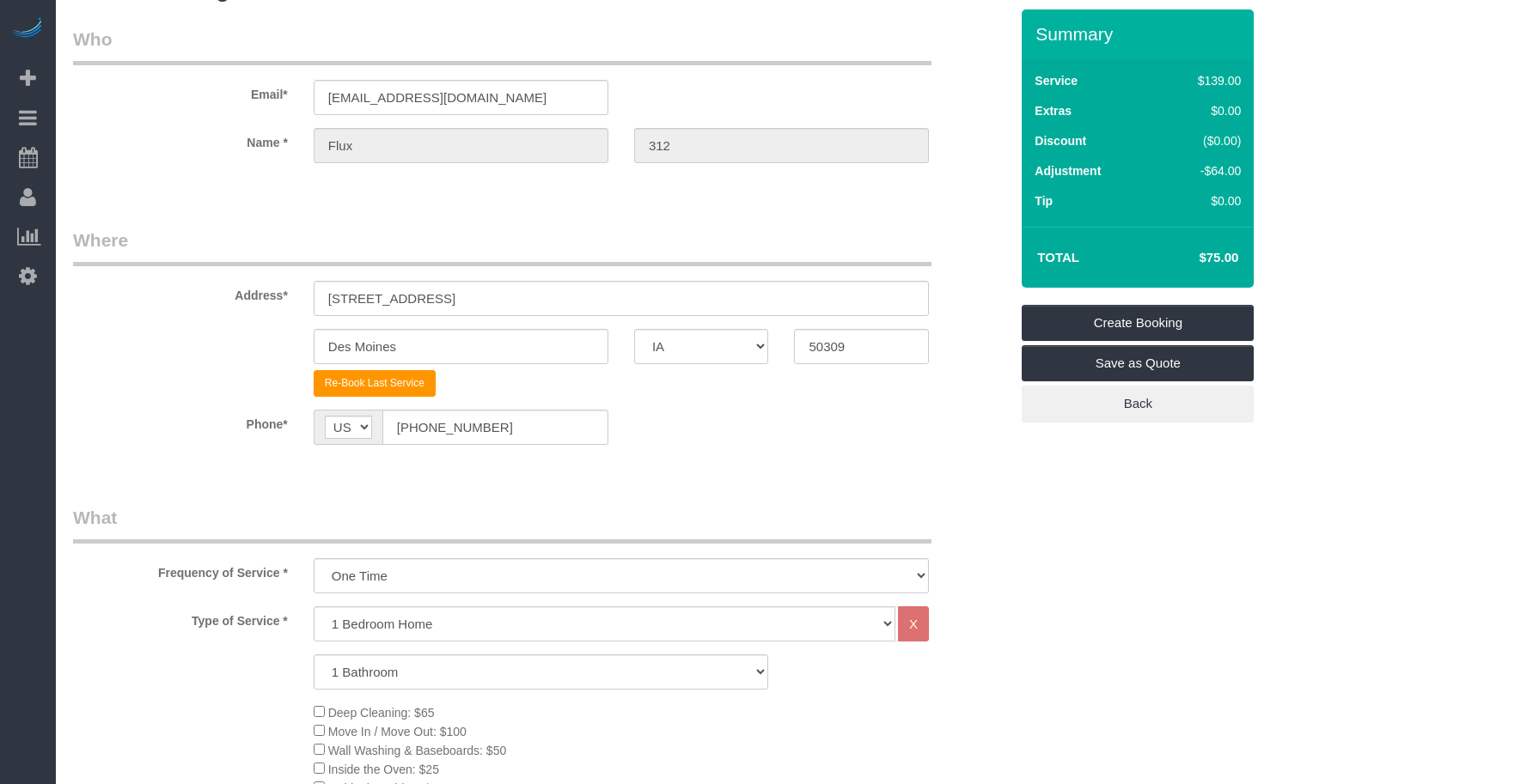
scroll to position [0, 0]
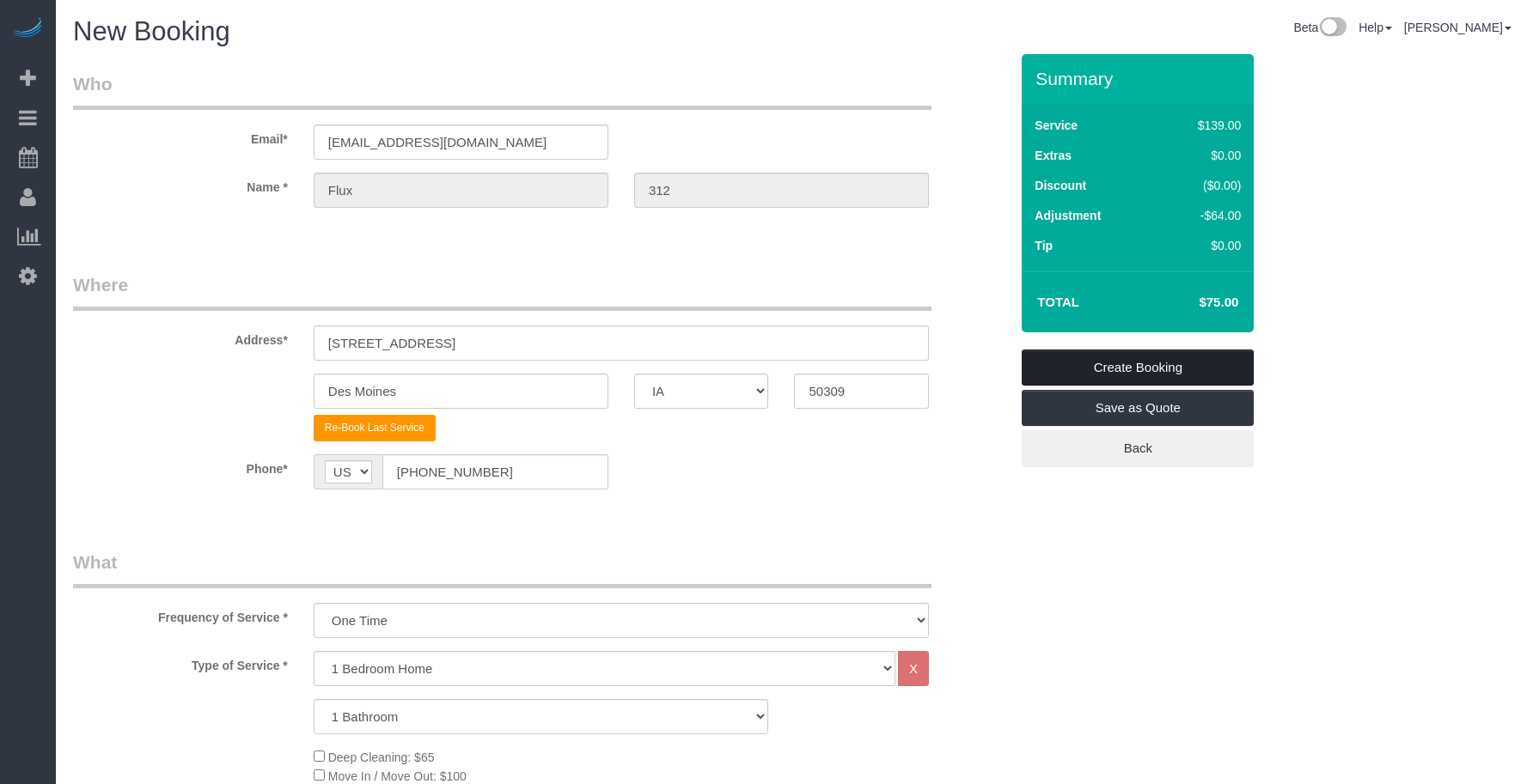
click at [1128, 371] on link "Create Booking" at bounding box center [1138, 367] width 232 height 36
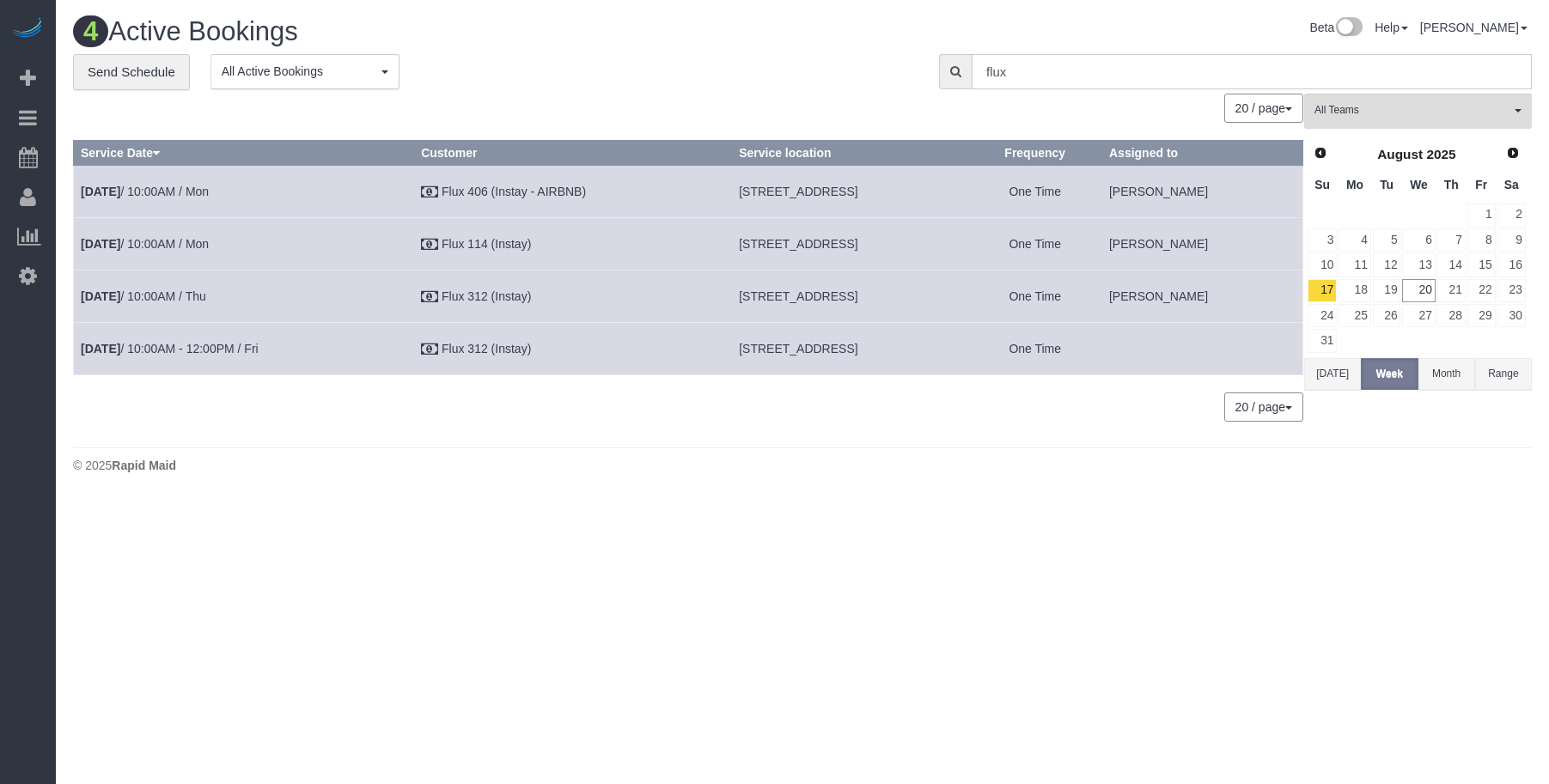
drag, startPoint x: 1019, startPoint y: 63, endPoint x: 1033, endPoint y: 69, distance: 15.2
click at [1019, 63] on input "flux" at bounding box center [1251, 71] width 560 height 36
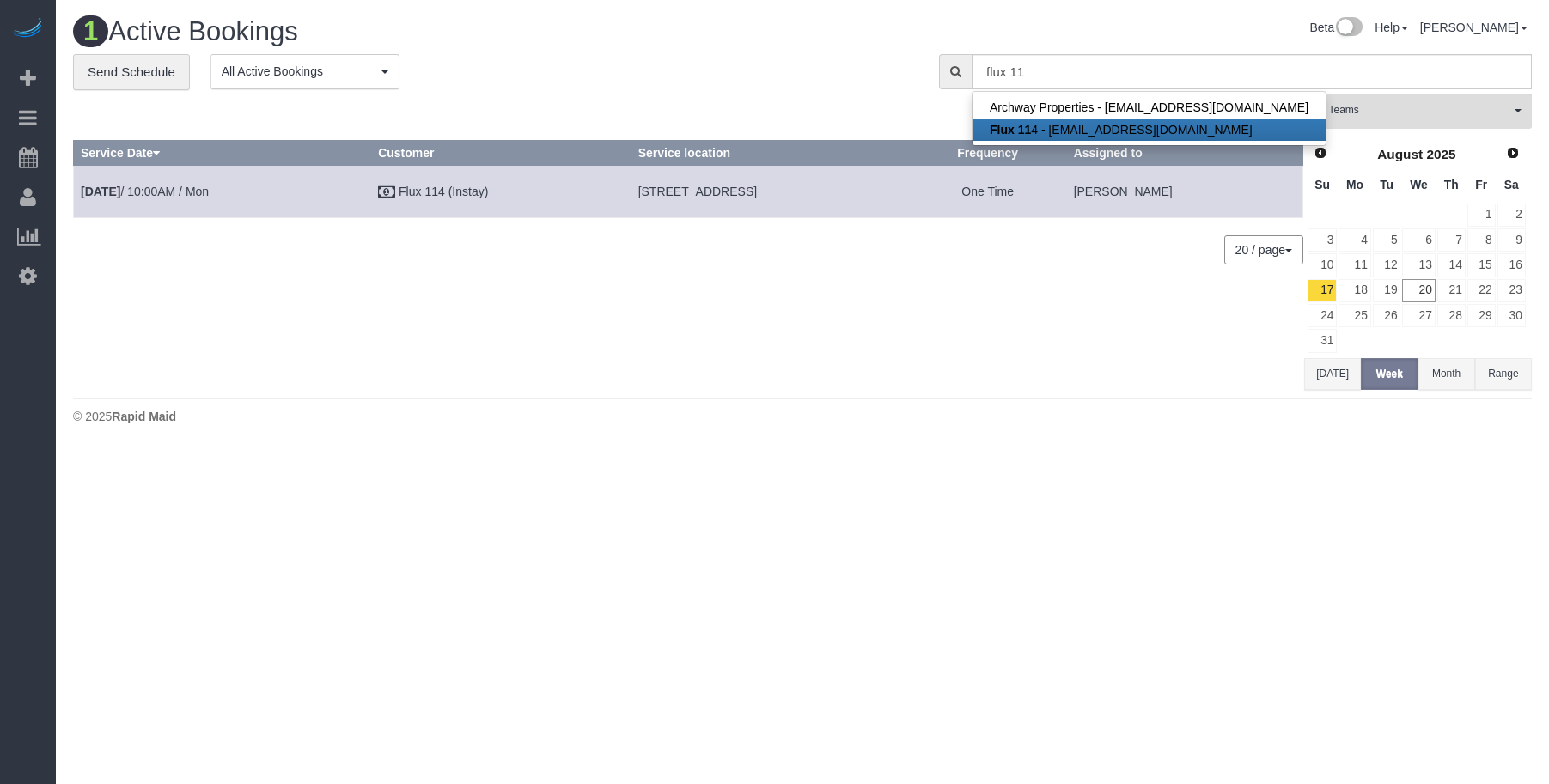
click at [1029, 130] on strong "Flux 11" at bounding box center [1010, 129] width 41 height 14
type input "[EMAIL_ADDRESS][DOMAIN_NAME]"
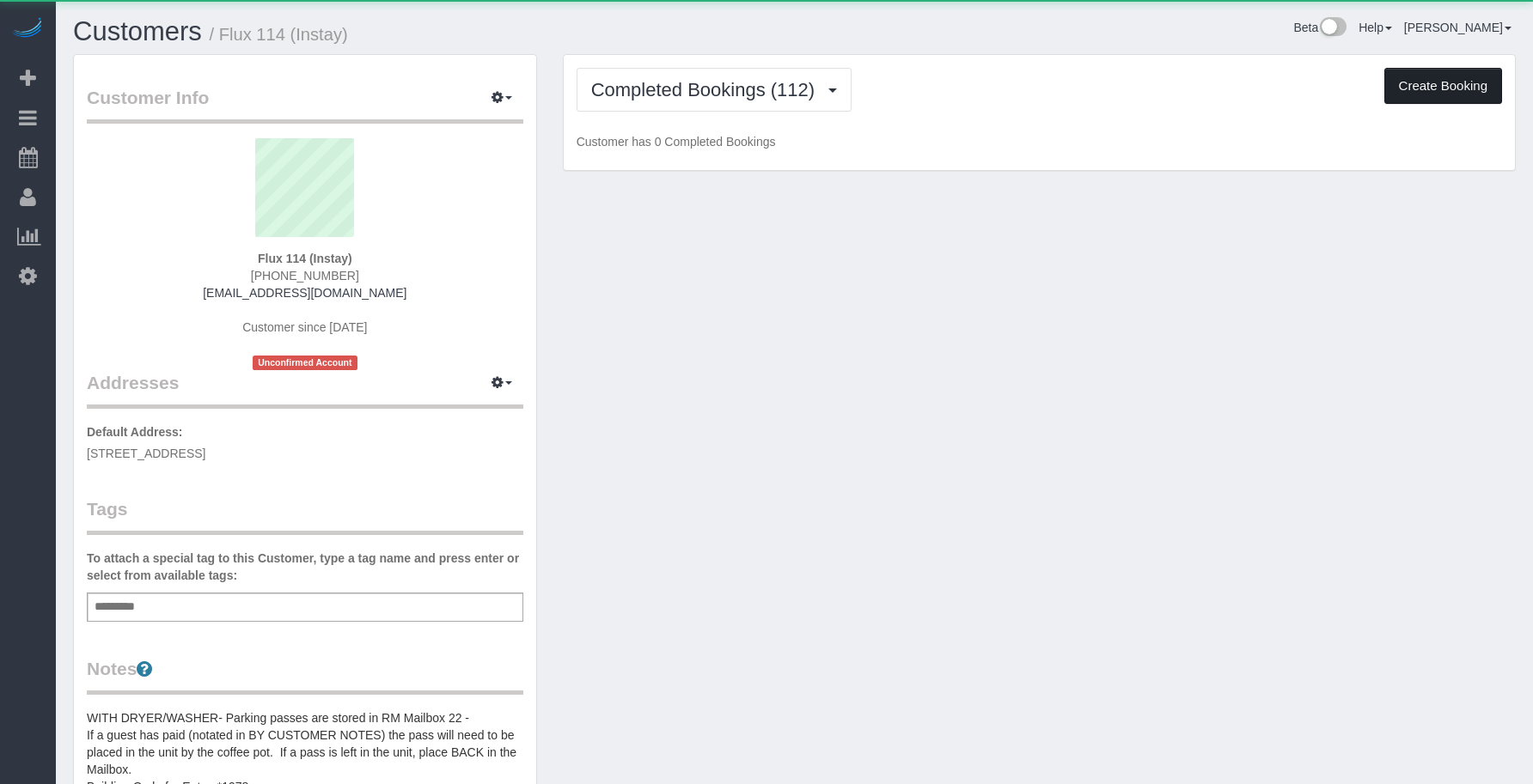
click at [1432, 83] on button "Create Booking" at bounding box center [1443, 85] width 118 height 36
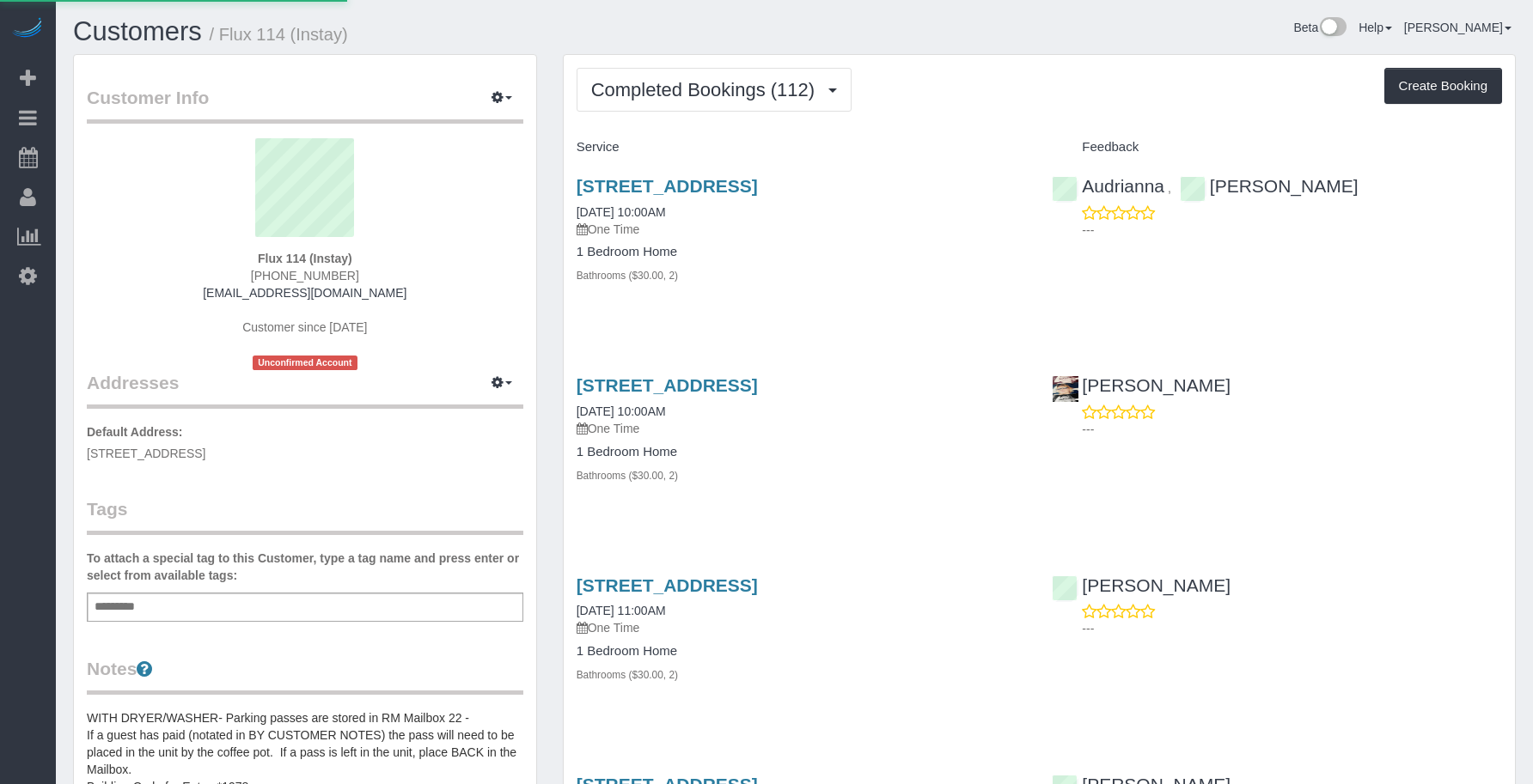
select select "IA"
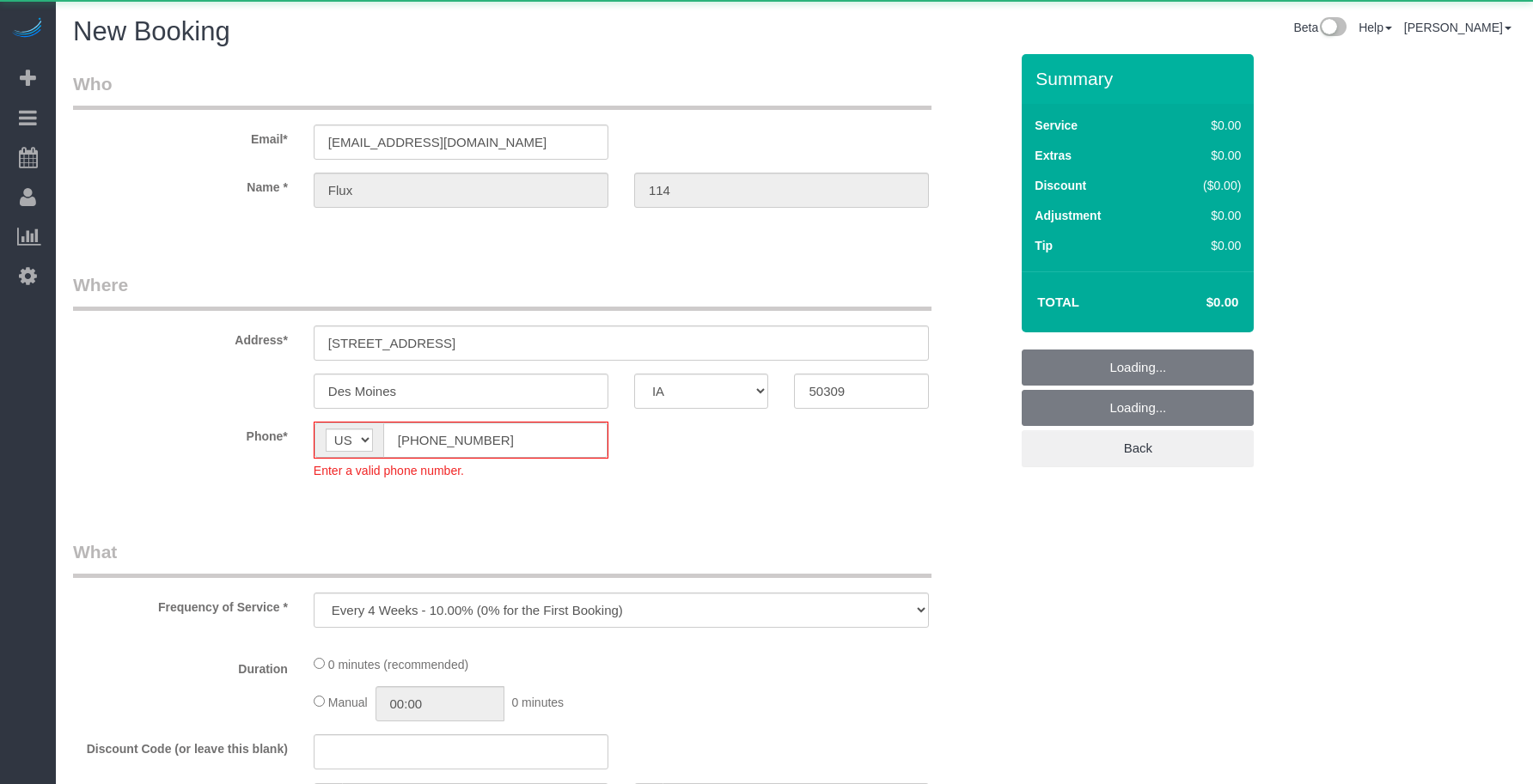
select select "object:6240"
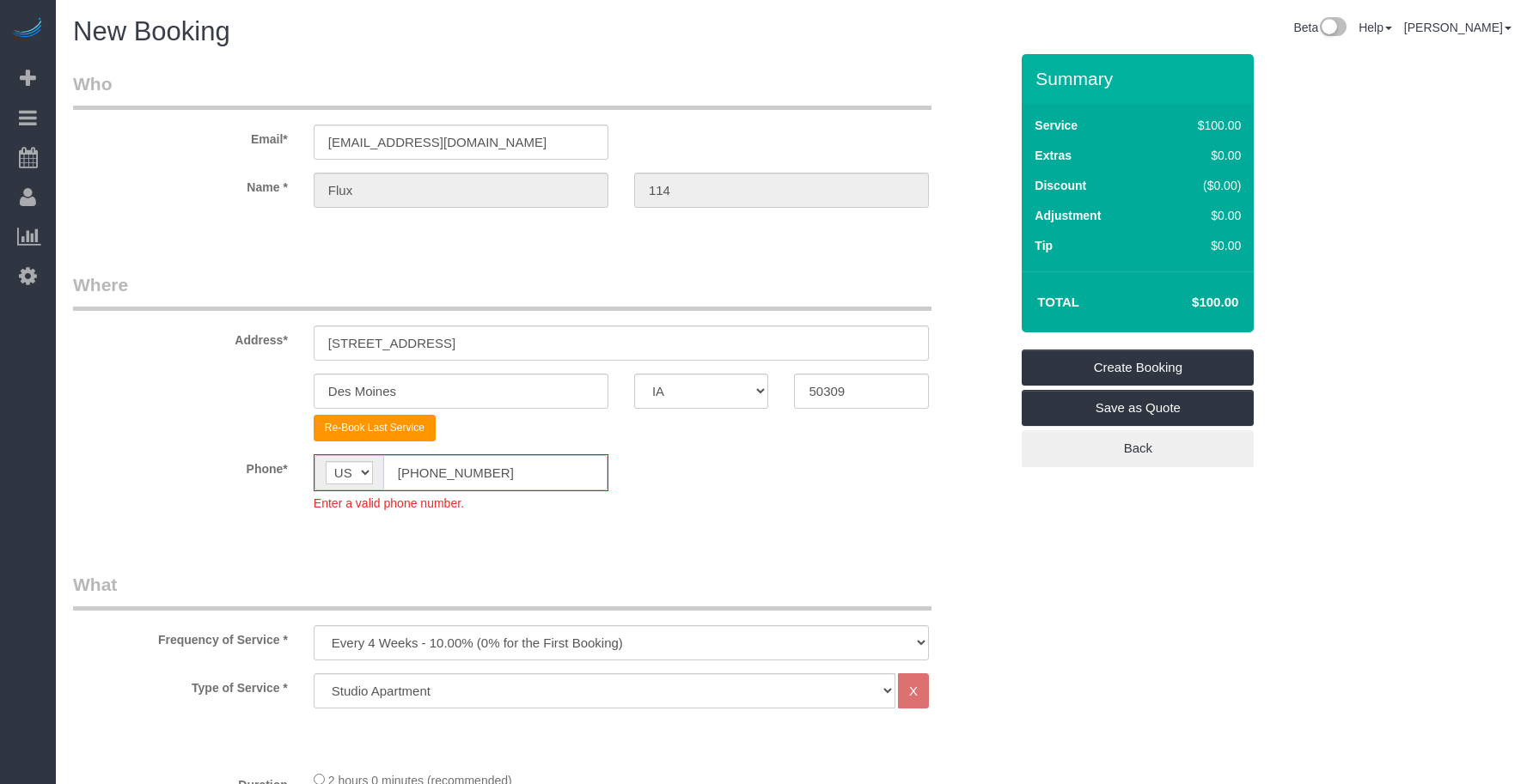
click at [245, 434] on fieldset "Where Address* [STREET_ADDRESS] [GEOGRAPHIC_DATA] AK AL AR AZ CA CO CT DC DE [G…" at bounding box center [541, 405] width 936 height 266
paste input "15) 305-3231"
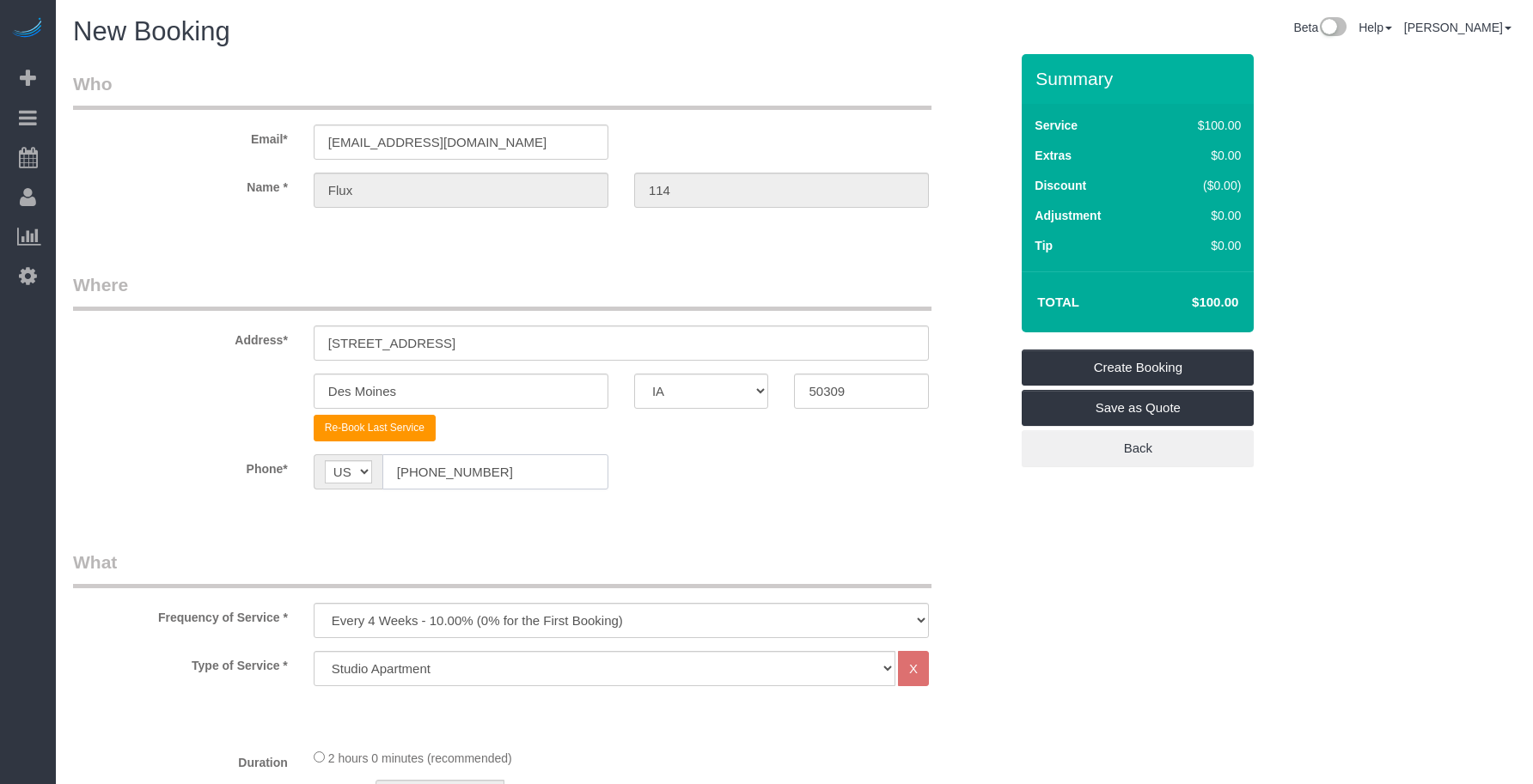
type input "[PHONE_NUMBER]"
click at [484, 567] on legend "What" at bounding box center [502, 569] width 858 height 38
drag, startPoint x: 457, startPoint y: 621, endPoint x: 457, endPoint y: 608, distance: 13.0
click at [457, 621] on select "Every 6 Weeks (0% for the First Booking) One Time Every 8 Weeks (0% for the Fir…" at bounding box center [621, 620] width 615 height 36
click at [314, 603] on select "Every 6 Weeks (0% for the First Booking) One Time Every 8 Weeks (0% for the Fir…" at bounding box center [621, 620] width 615 height 36
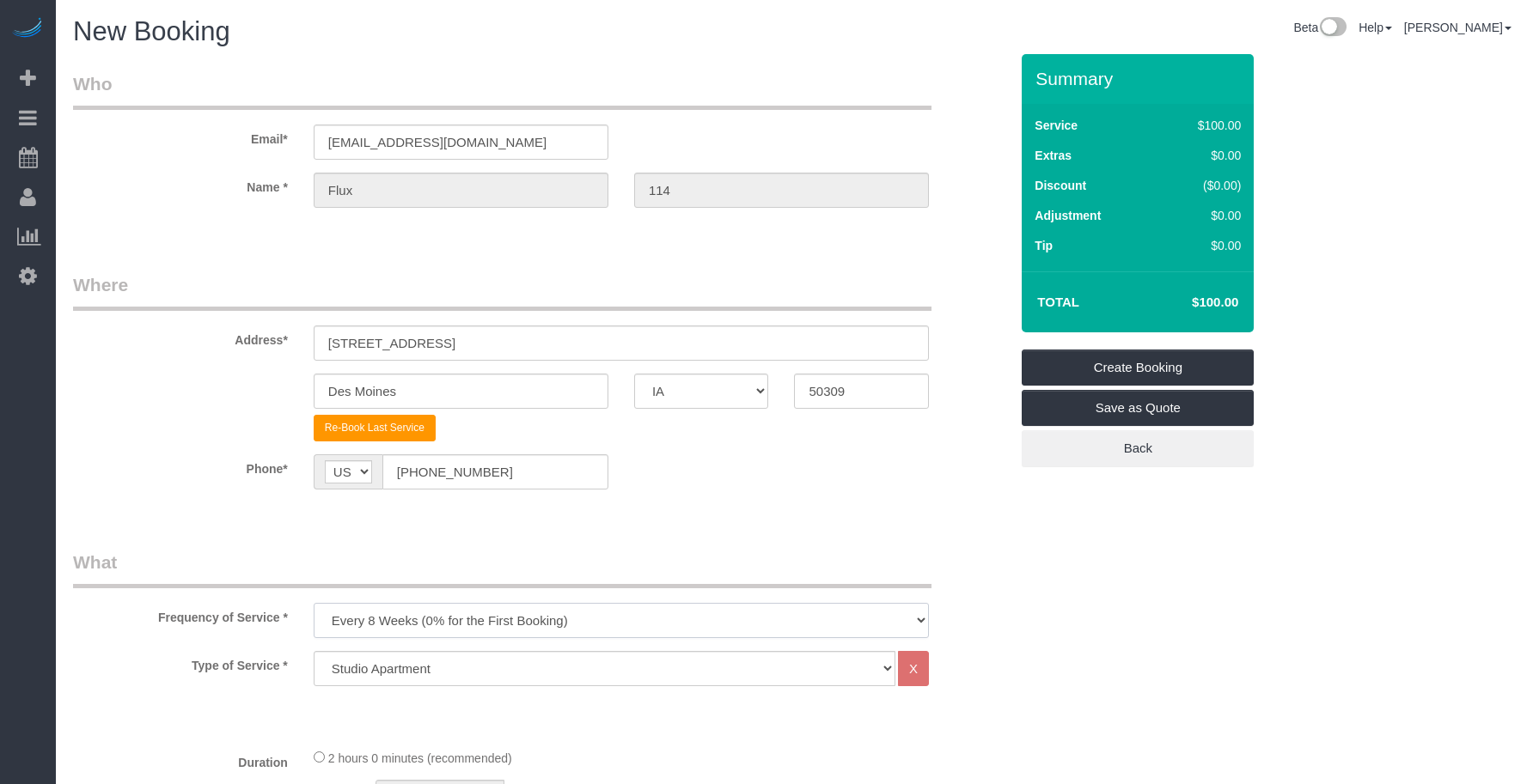
drag, startPoint x: 476, startPoint y: 614, endPoint x: 475, endPoint y: 604, distance: 10.0
click at [476, 614] on select "Every 6 Weeks (0% for the First Booking) One Time Every 8 Weeks (0% for the Fir…" at bounding box center [621, 620] width 615 height 36
select select "object:6242"
click at [314, 603] on select "Every 6 Weeks (0% for the First Booking) One Time Every 8 Weeks (0% for the Fir…" at bounding box center [621, 620] width 615 height 36
click at [633, 495] on sui-booking-location "Phone* AF AL DZ AD AO AI AQ AG AR AM AW AU AT AZ BS BH BD BB BY BE BZ BJ BM BT …" at bounding box center [541, 478] width 936 height 48
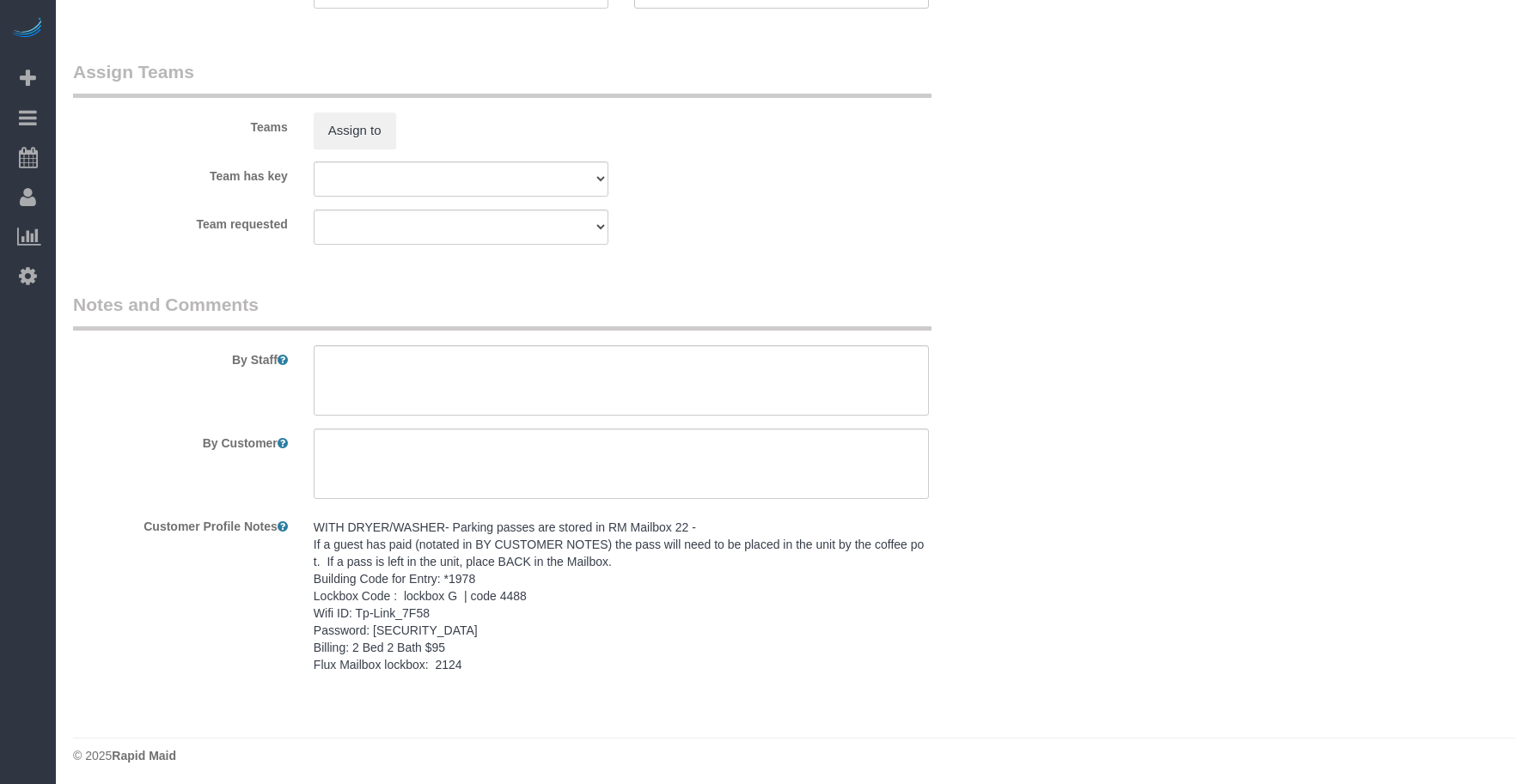
scroll to position [1591, 0]
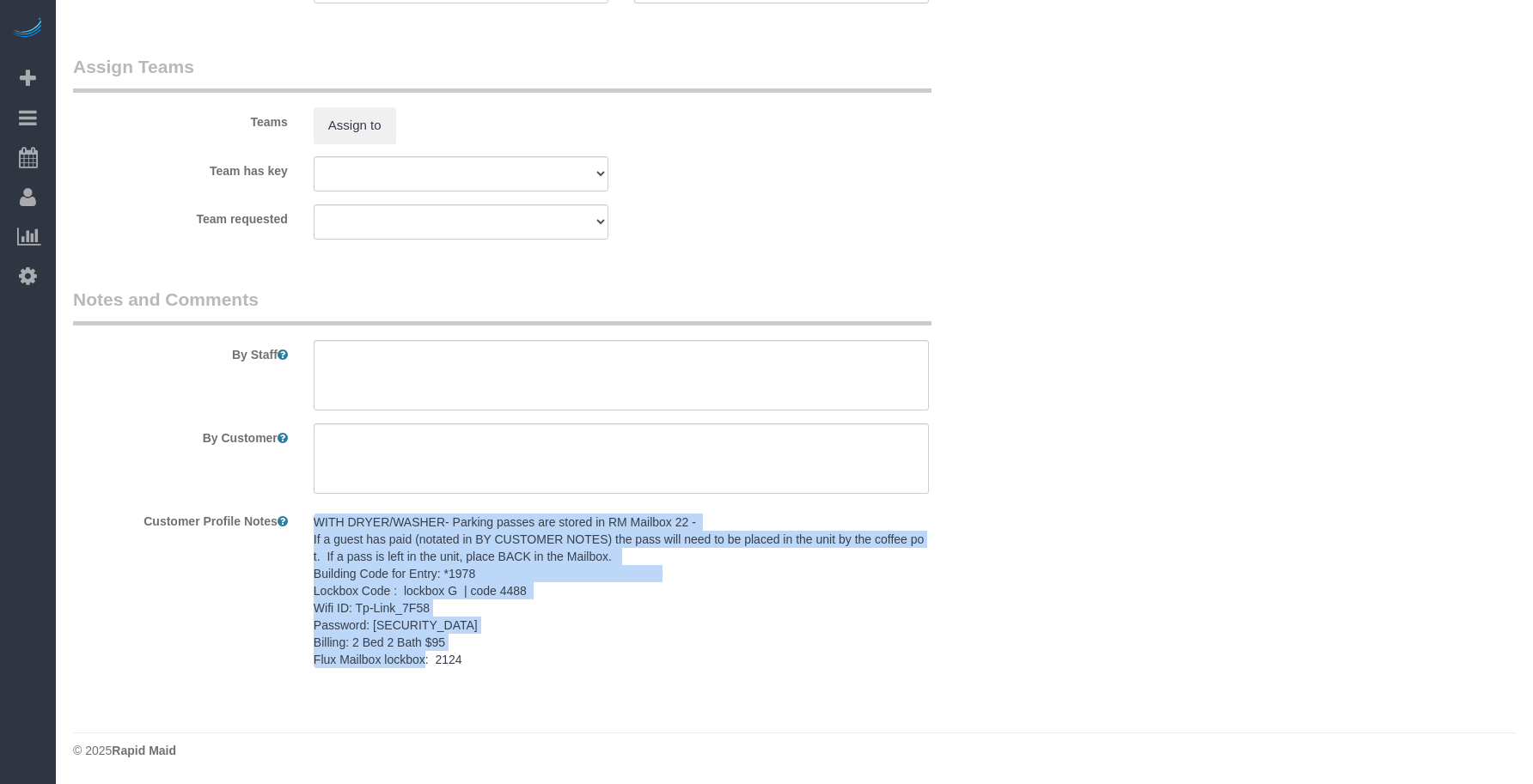
drag, startPoint x: 447, startPoint y: 661, endPoint x: 300, endPoint y: 529, distance: 197.6
click at [301, 529] on div "WITH DRYER/WASHER- Parking passes are stored in RM Mailbox 22 - If a guest has …" at bounding box center [621, 592] width 641 height 170
copy pre "WITH DRYER/WASHER- Parking passes are stored in RM Mailbox 22 - If a guest has …"
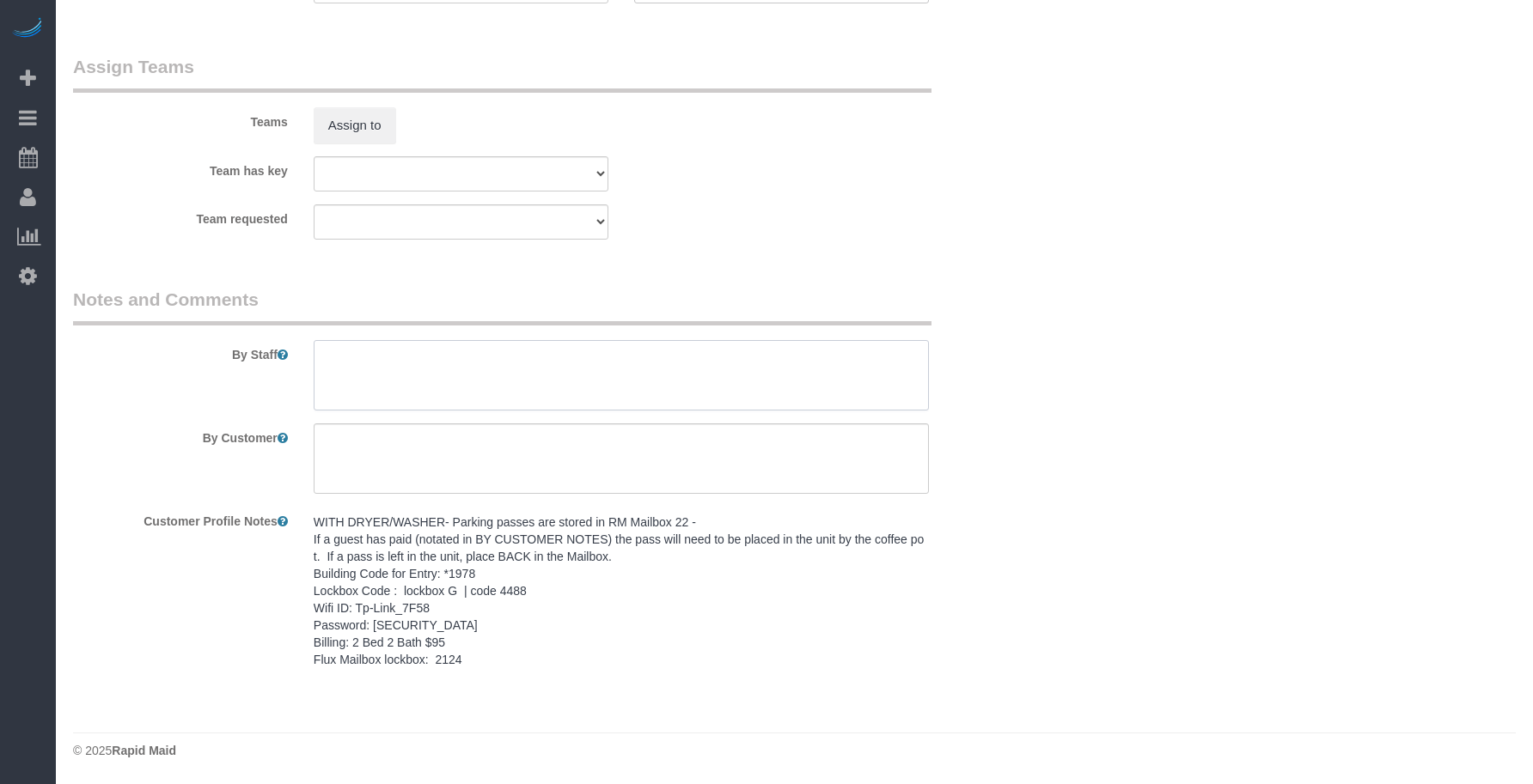
click at [399, 389] on textarea at bounding box center [621, 375] width 615 height 70
paste textarea "WITH DRYER/WASHER- Parking passes are stored in RM Mailbox 22 - If a guest has …"
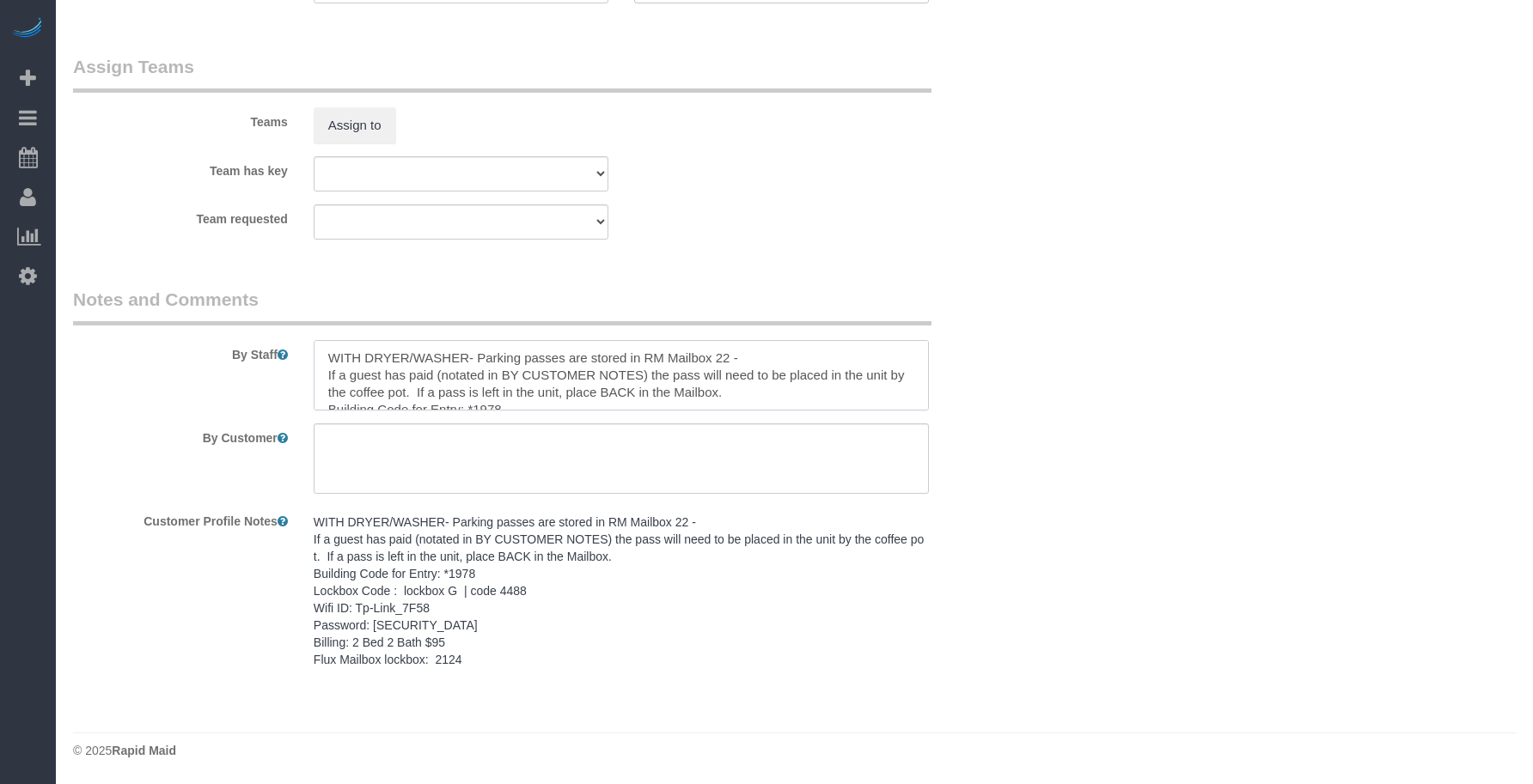
scroll to position [93, 0]
type textarea "WITH DRYER/WASHER- Parking passes are stored in RM Mailbox 22 - If a guest has …"
click at [491, 474] on textarea at bounding box center [621, 459] width 615 height 70
paste textarea "SAME DAY TURNOVER"
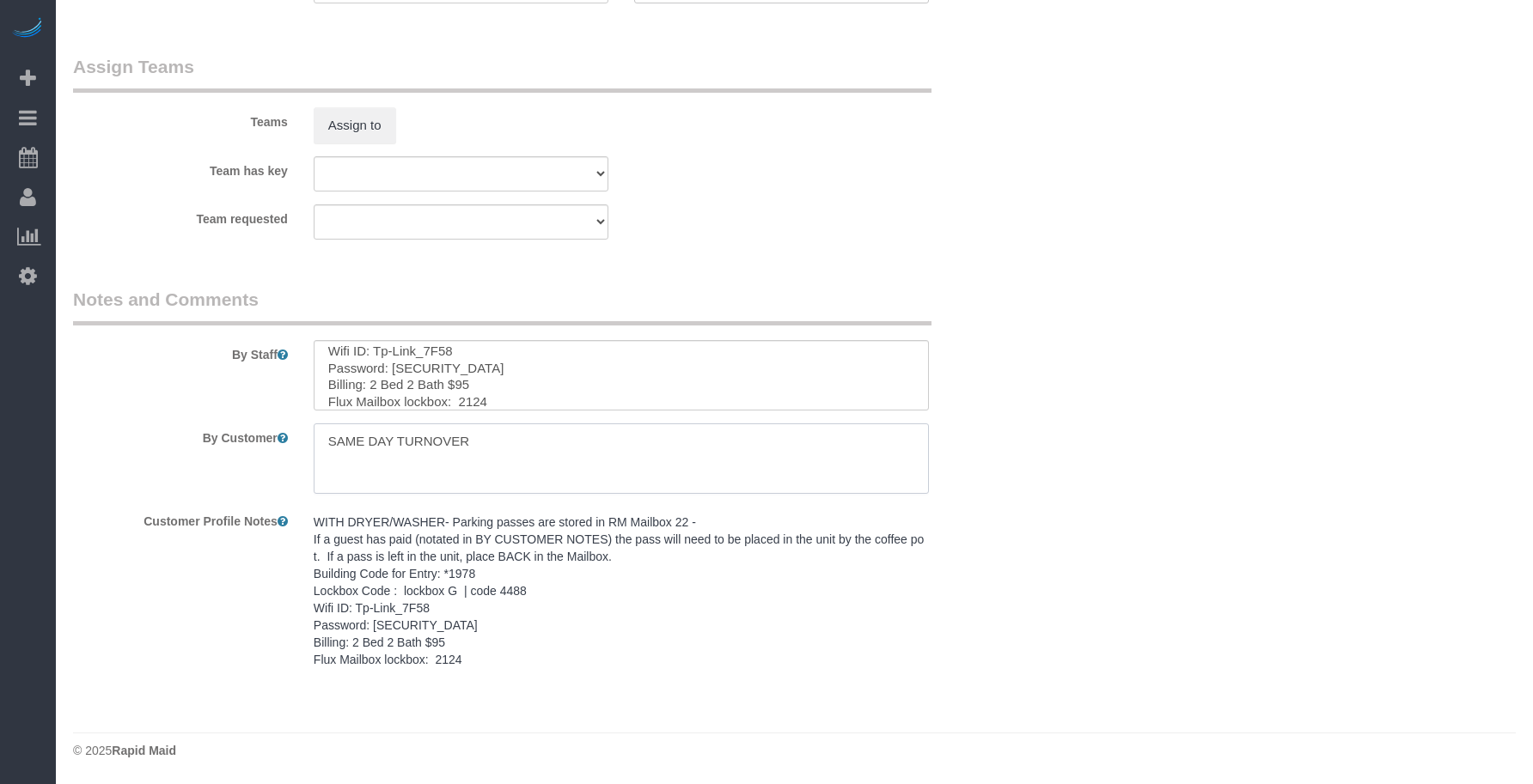
type textarea "SAME DAY TURNOVER"
click at [647, 295] on legend "Notes and Comments" at bounding box center [502, 306] width 858 height 38
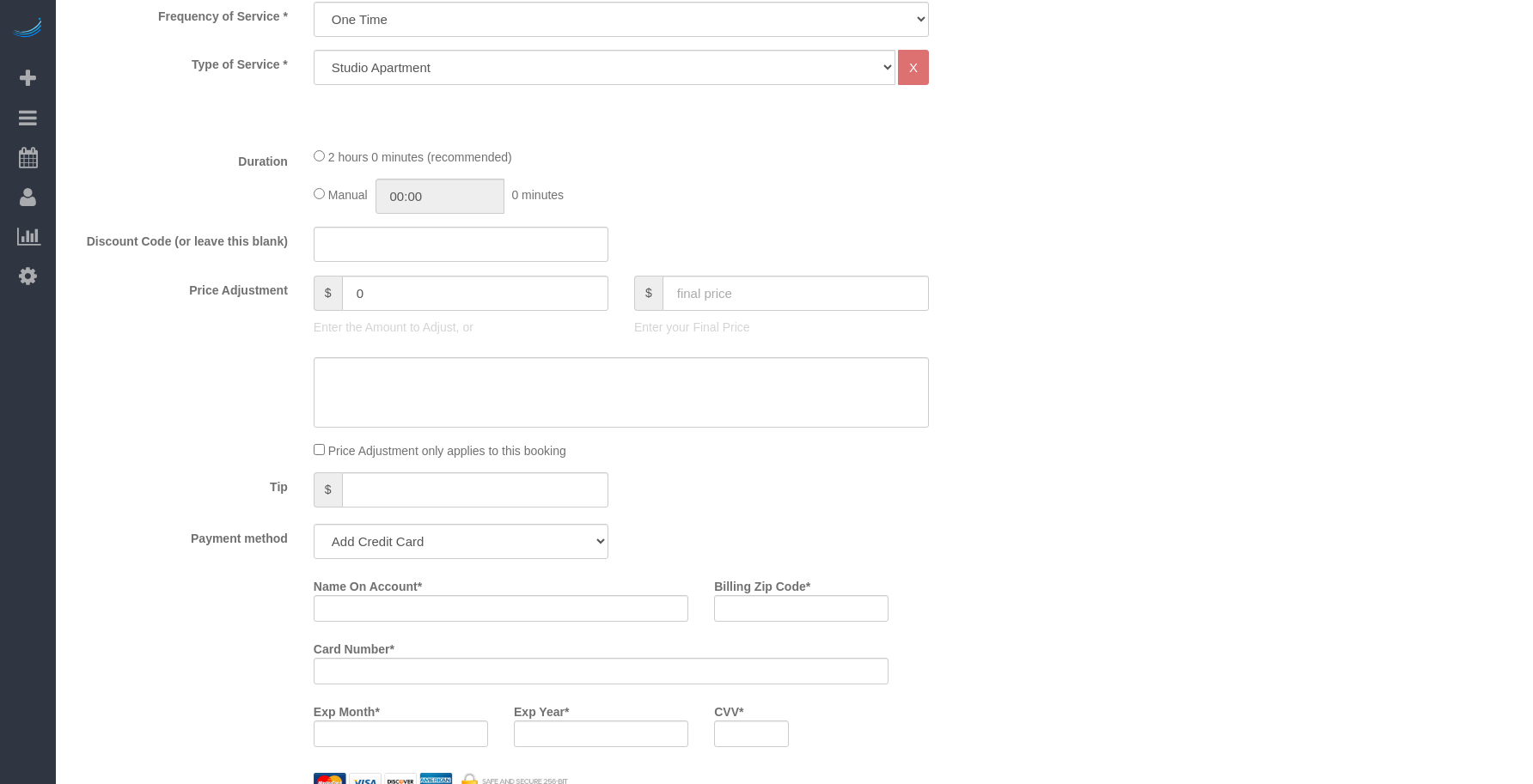
scroll to position [732, 0]
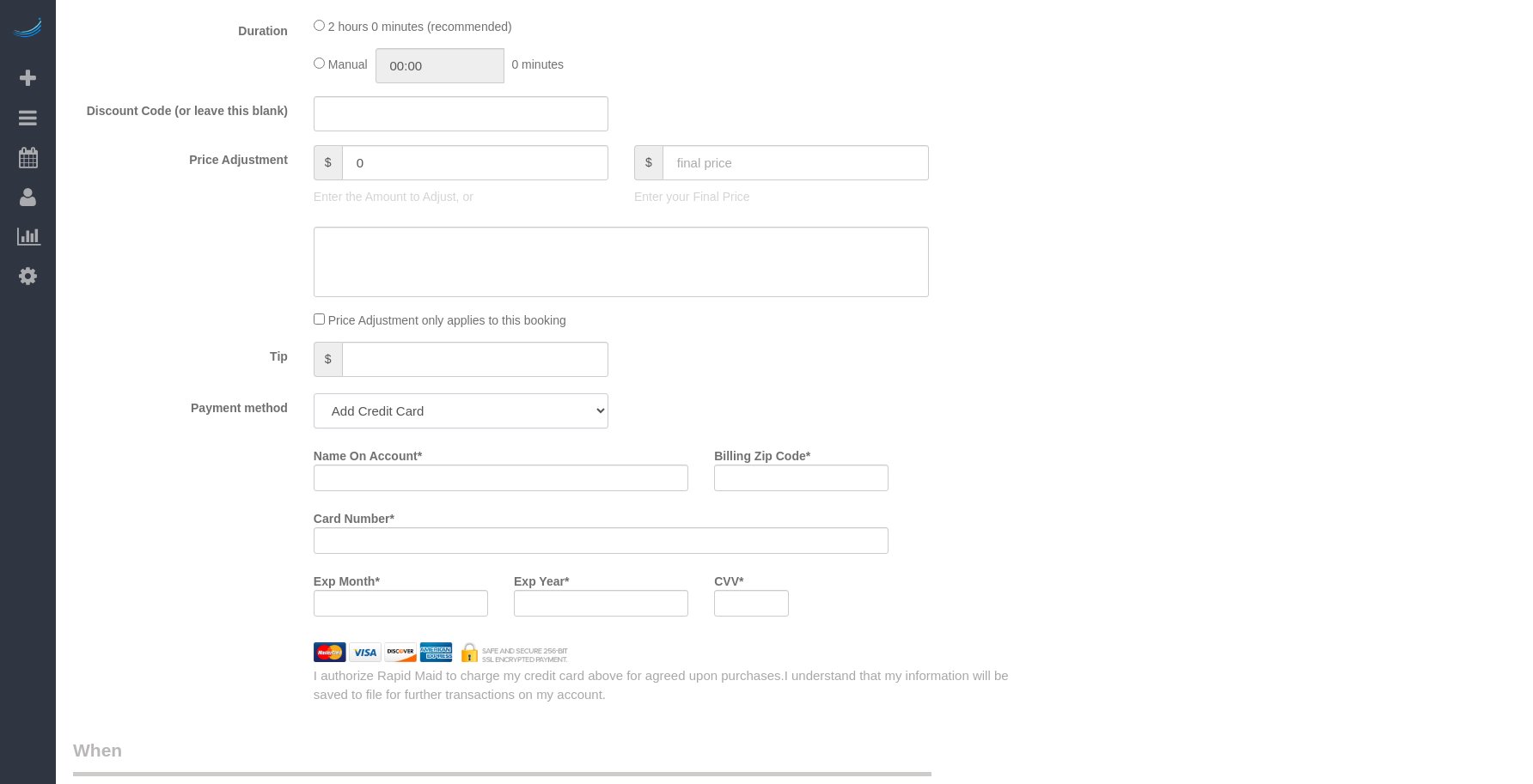
drag, startPoint x: 432, startPoint y: 408, endPoint x: 434, endPoint y: 426, distance: 18.1
click at [432, 409] on select "Add Credit Card Cash Check Paypal" at bounding box center [461, 411] width 294 height 36
select select "string:check"
click at [314, 394] on select "Add Credit Card Cash Check Paypal" at bounding box center [461, 411] width 294 height 36
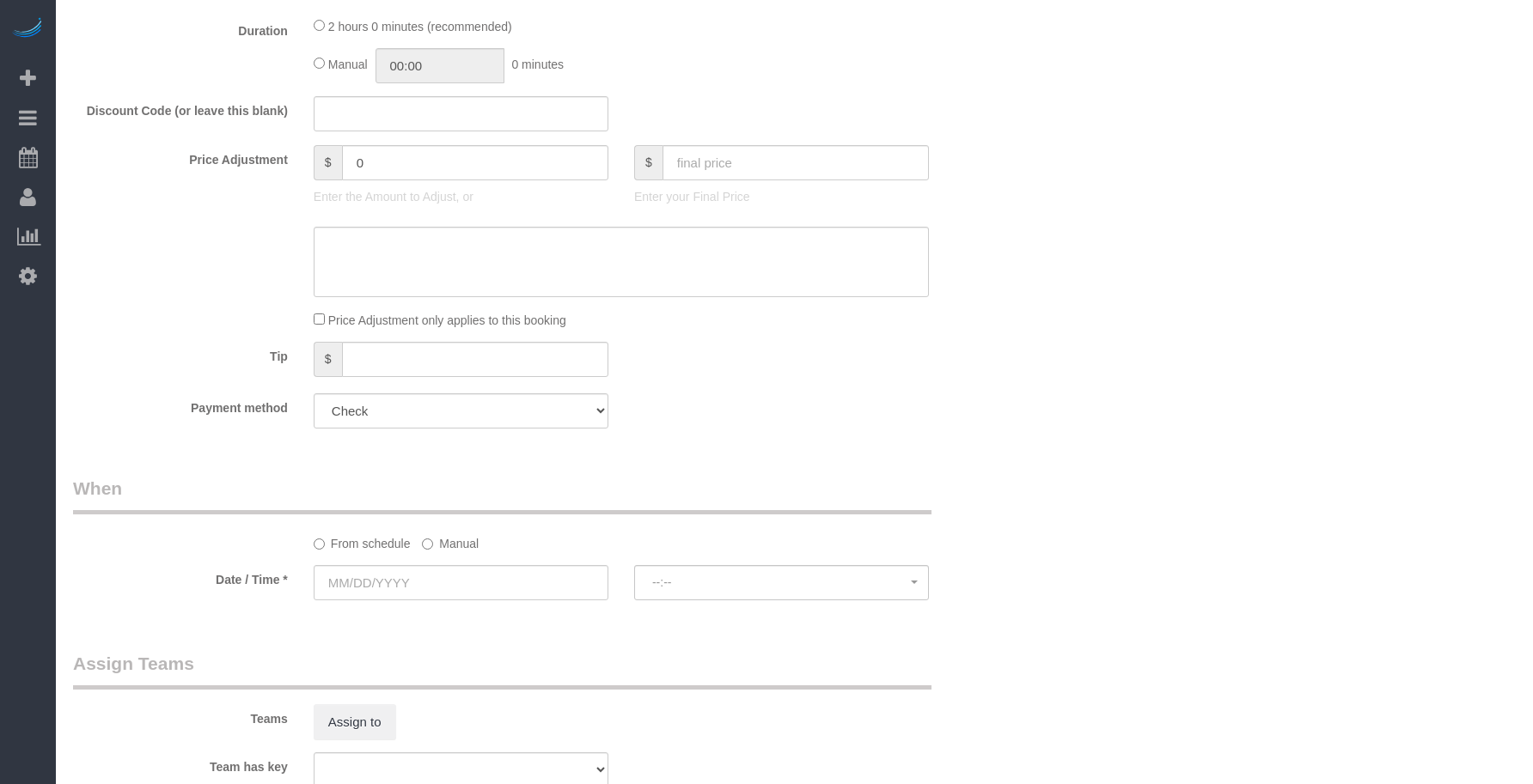
click at [694, 337] on fieldset "What Frequency of Service * Every 6 Weeks (0% for the First Booking) One Time E…" at bounding box center [541, 130] width 936 height 624
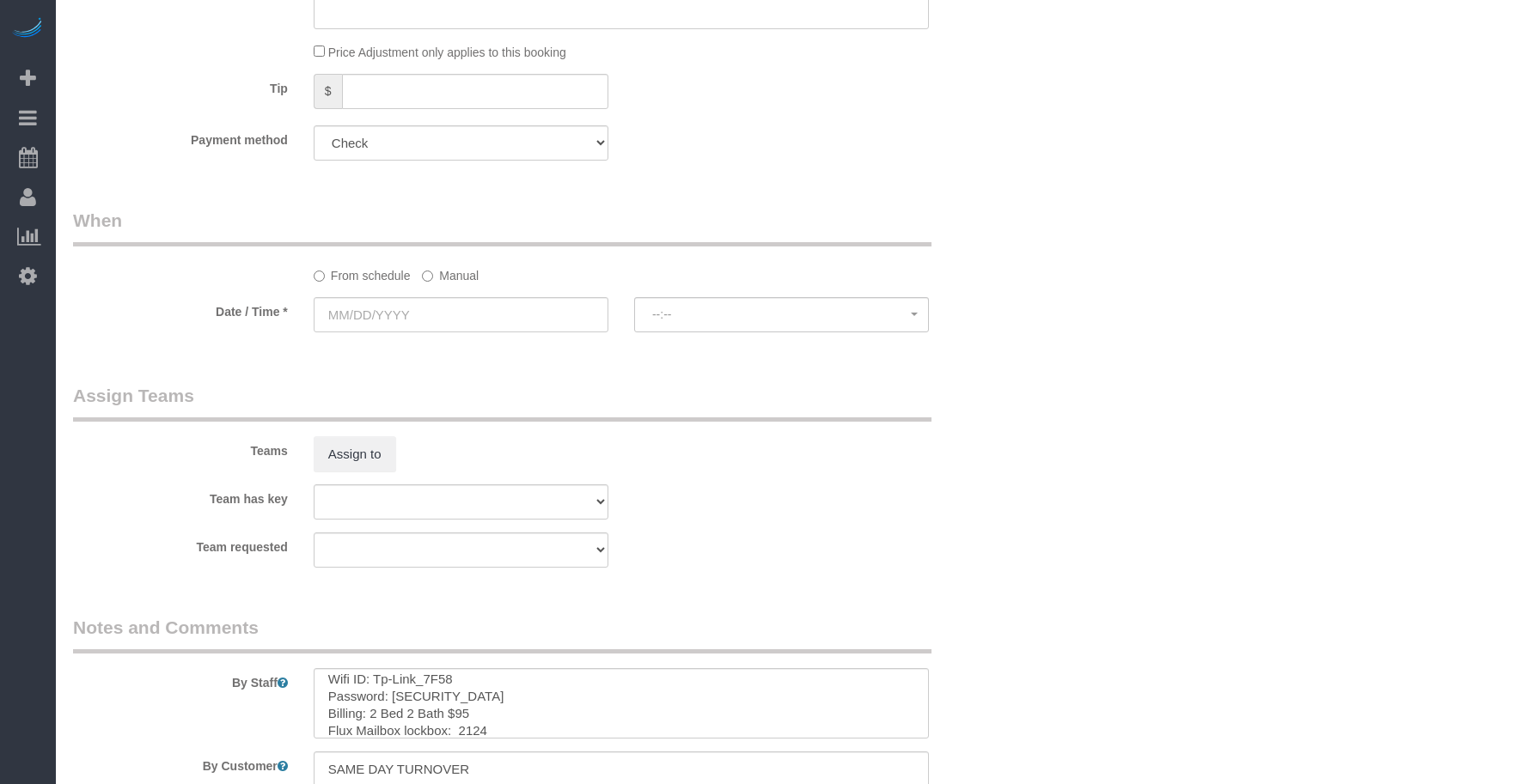
scroll to position [1018, 0]
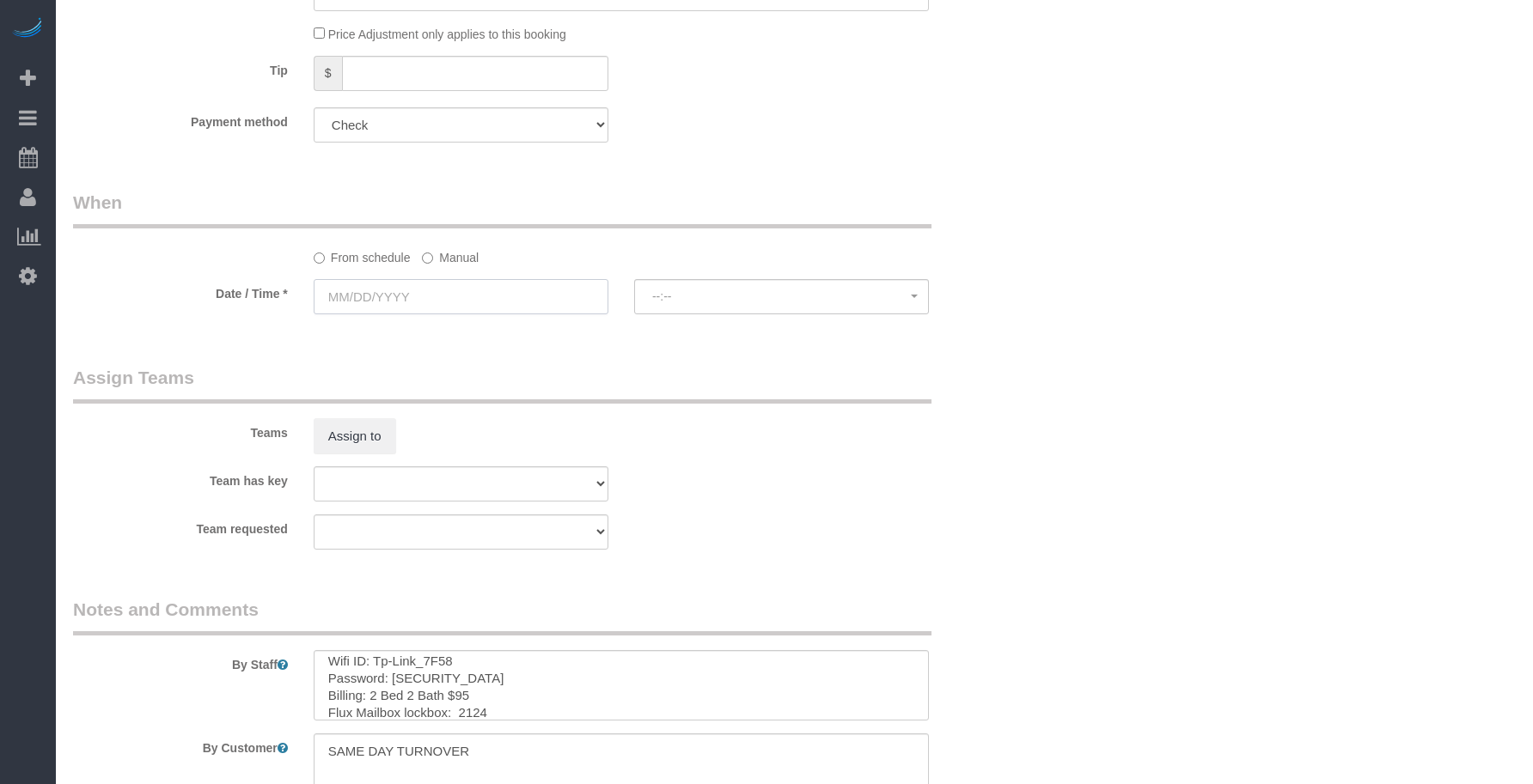
drag, startPoint x: 472, startPoint y: 286, endPoint x: 506, endPoint y: 308, distance: 40.5
click at [472, 286] on input "text" at bounding box center [461, 297] width 294 height 36
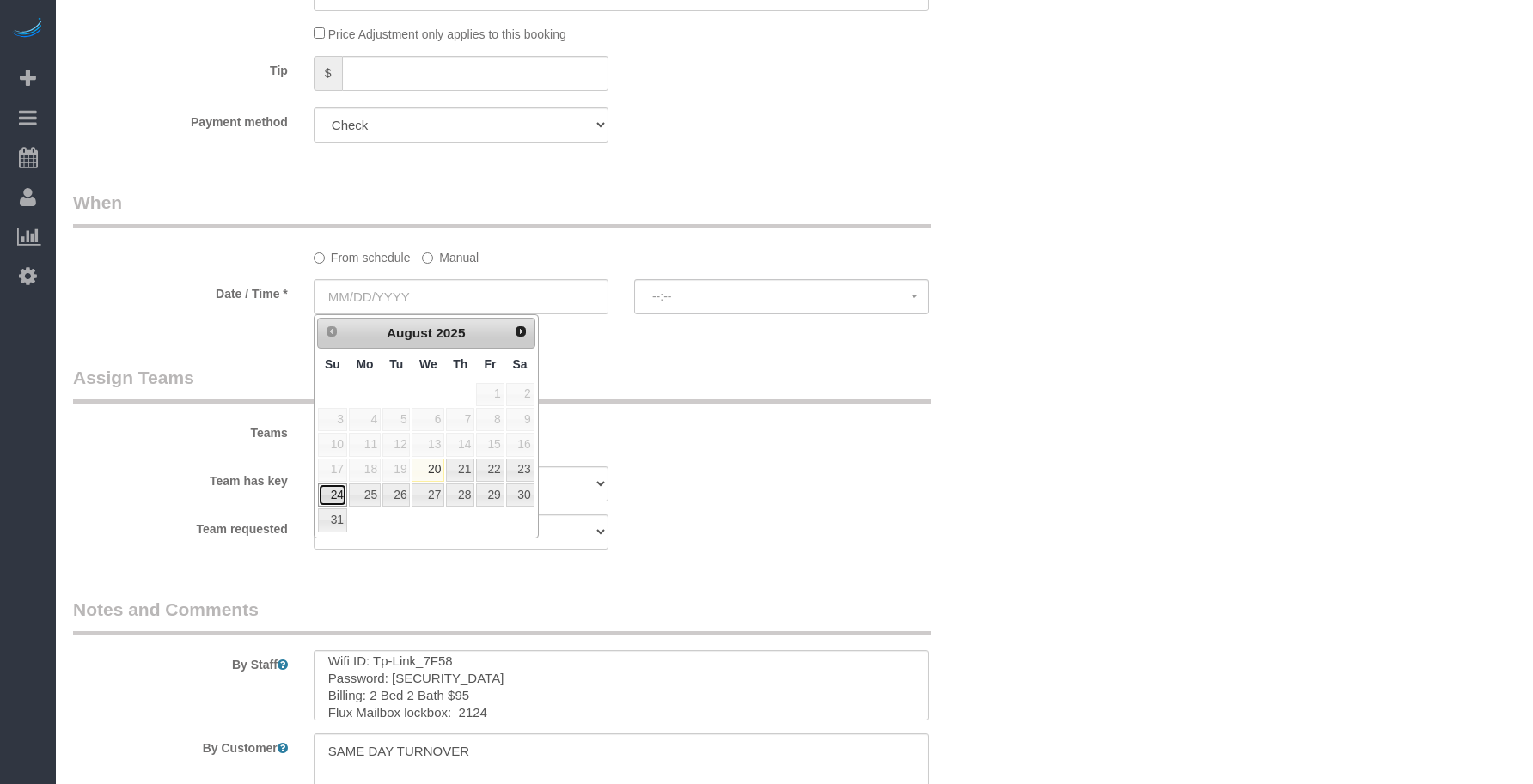
click at [325, 495] on link "24" at bounding box center [333, 494] width 29 height 23
type input "[DATE]"
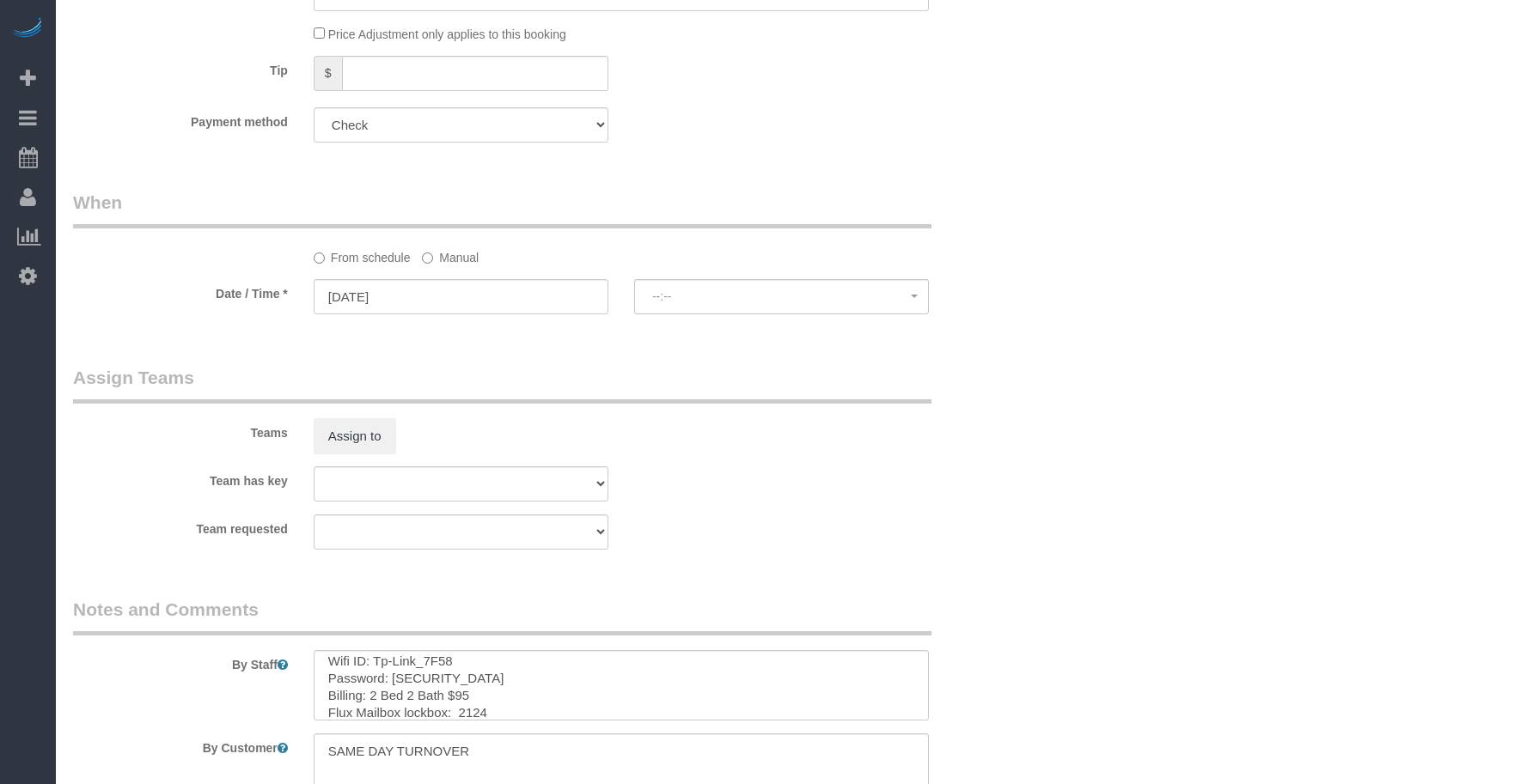
click at [783, 347] on div "Who Email* [EMAIL_ADDRESS][DOMAIN_NAME] Name * Flux 114 Where Address* [STREET_…" at bounding box center [541, 36] width 962 height 1999
click at [787, 306] on button "--:--" at bounding box center [782, 297] width 294 height 36
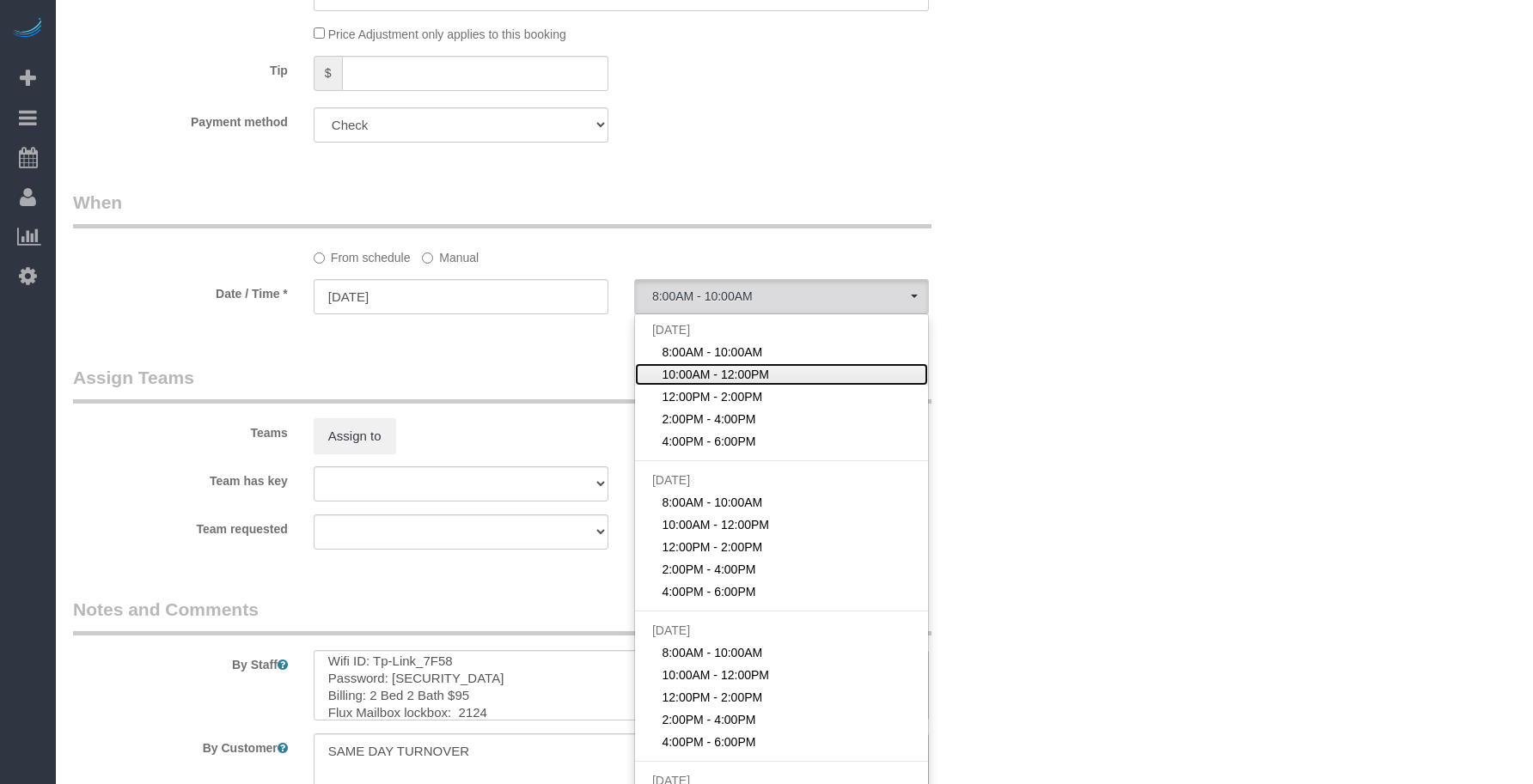
click at [736, 367] on span "10:00AM - 12:00PM" at bounding box center [716, 375] width 108 height 17
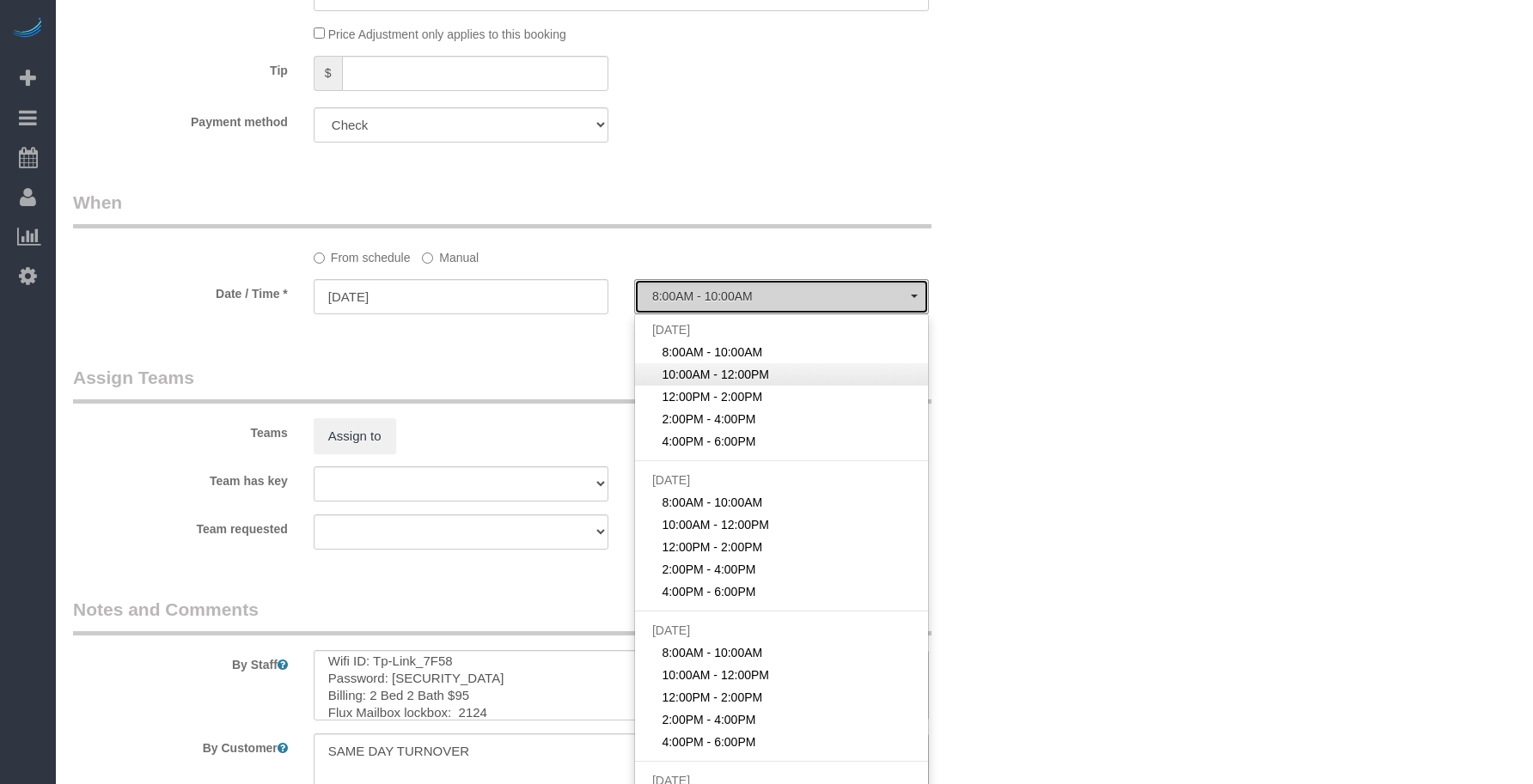
select select "spot52"
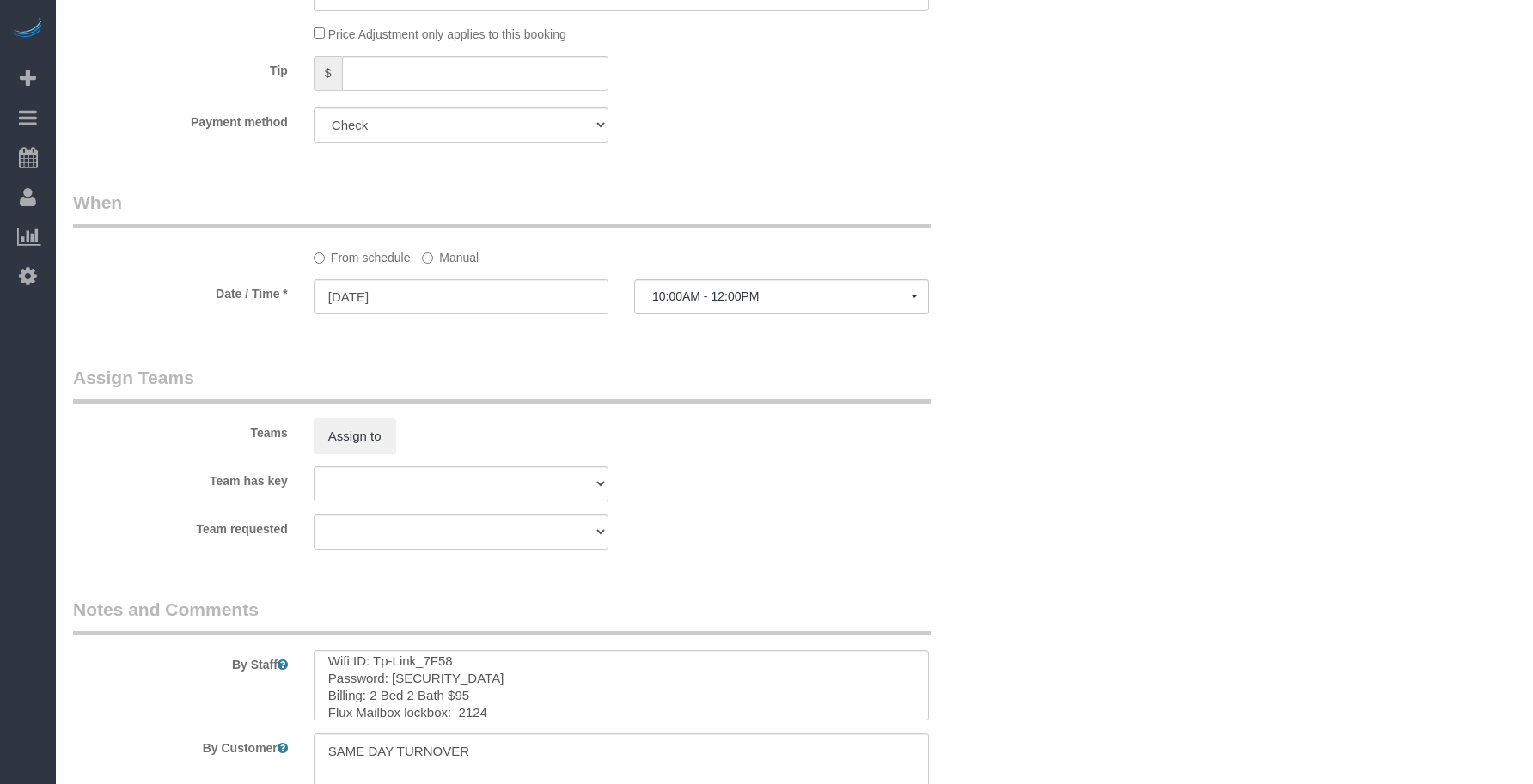
click at [967, 244] on div "From schedule Manual" at bounding box center [541, 228] width 962 height 77
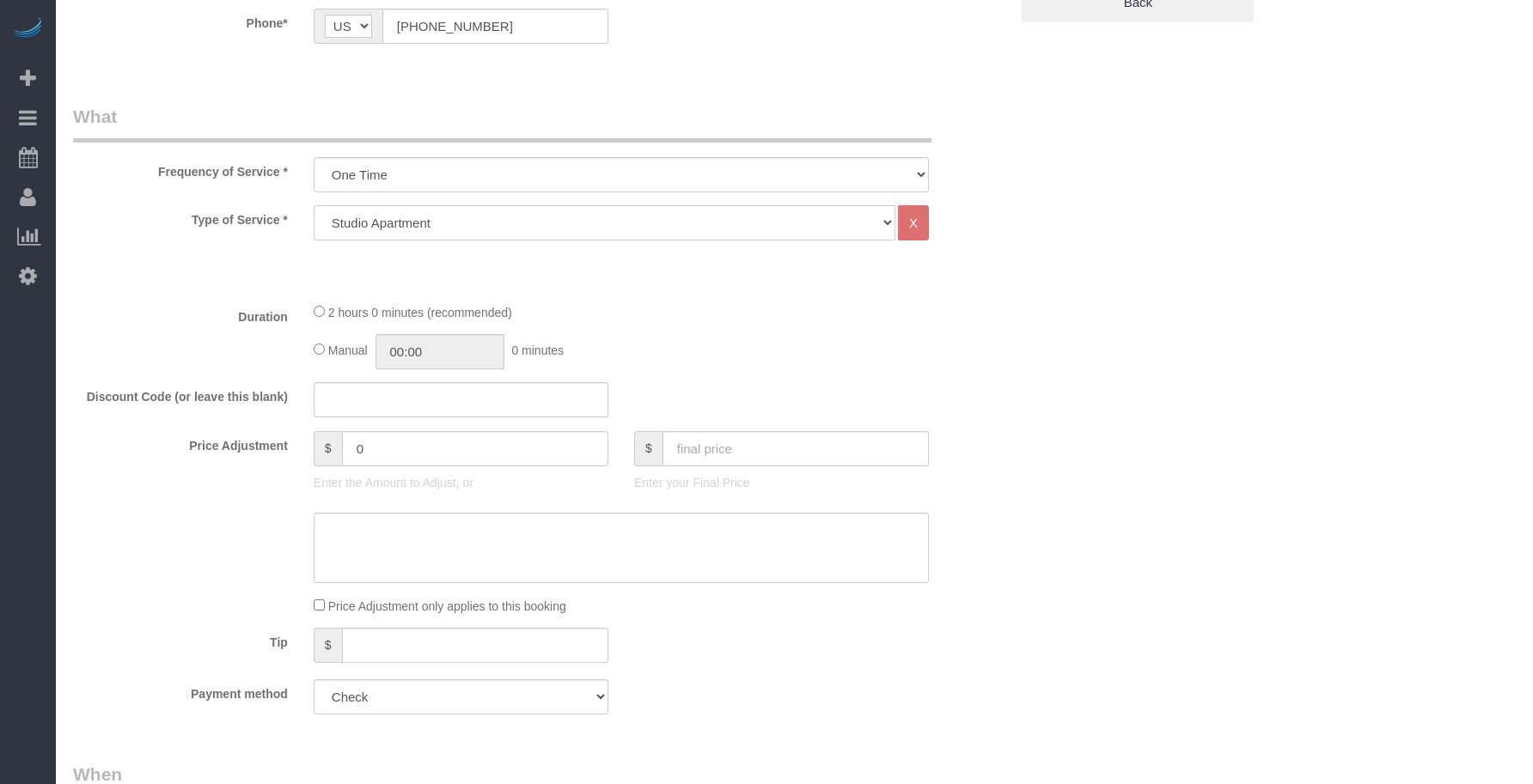
drag, startPoint x: 410, startPoint y: 224, endPoint x: 410, endPoint y: 238, distance: 14.0
click at [410, 225] on select "Studio Apartment 1 Bedroom Home 2 Bedroom Home 3 Bedroom Home 4 Bedroom Home 5 …" at bounding box center [604, 223] width 582 height 36
select select "18"
click at [314, 206] on select "Studio Apartment 1 Bedroom Home 2 Bedroom Home 3 Bedroom Home 4 Bedroom Home 5 …" at bounding box center [604, 223] width 582 height 36
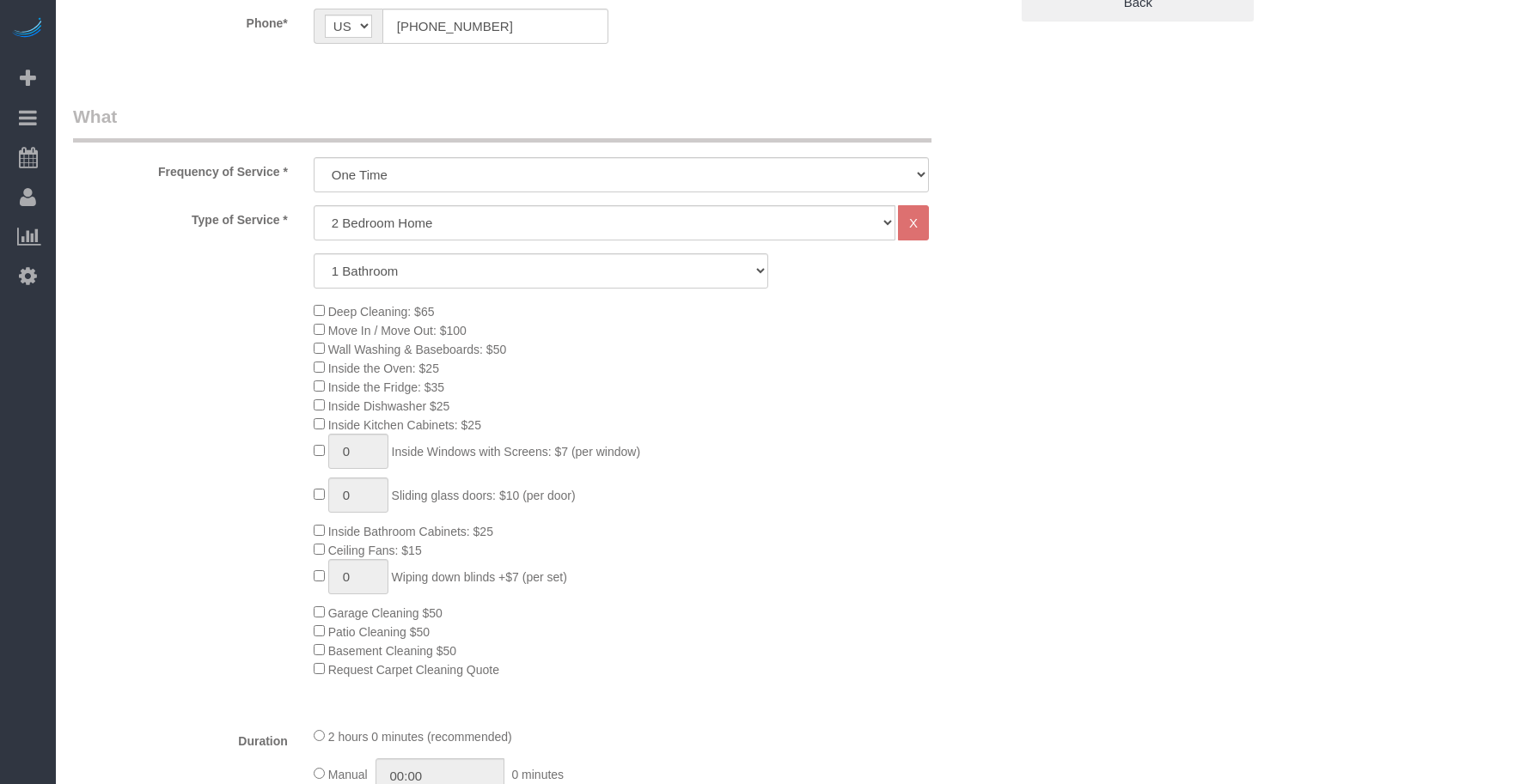
click at [943, 483] on div "Deep Cleaning: $65 Move In / Move Out: $100 Wall Washing & Baseboards: $50 Insi…" at bounding box center [661, 490] width 721 height 377
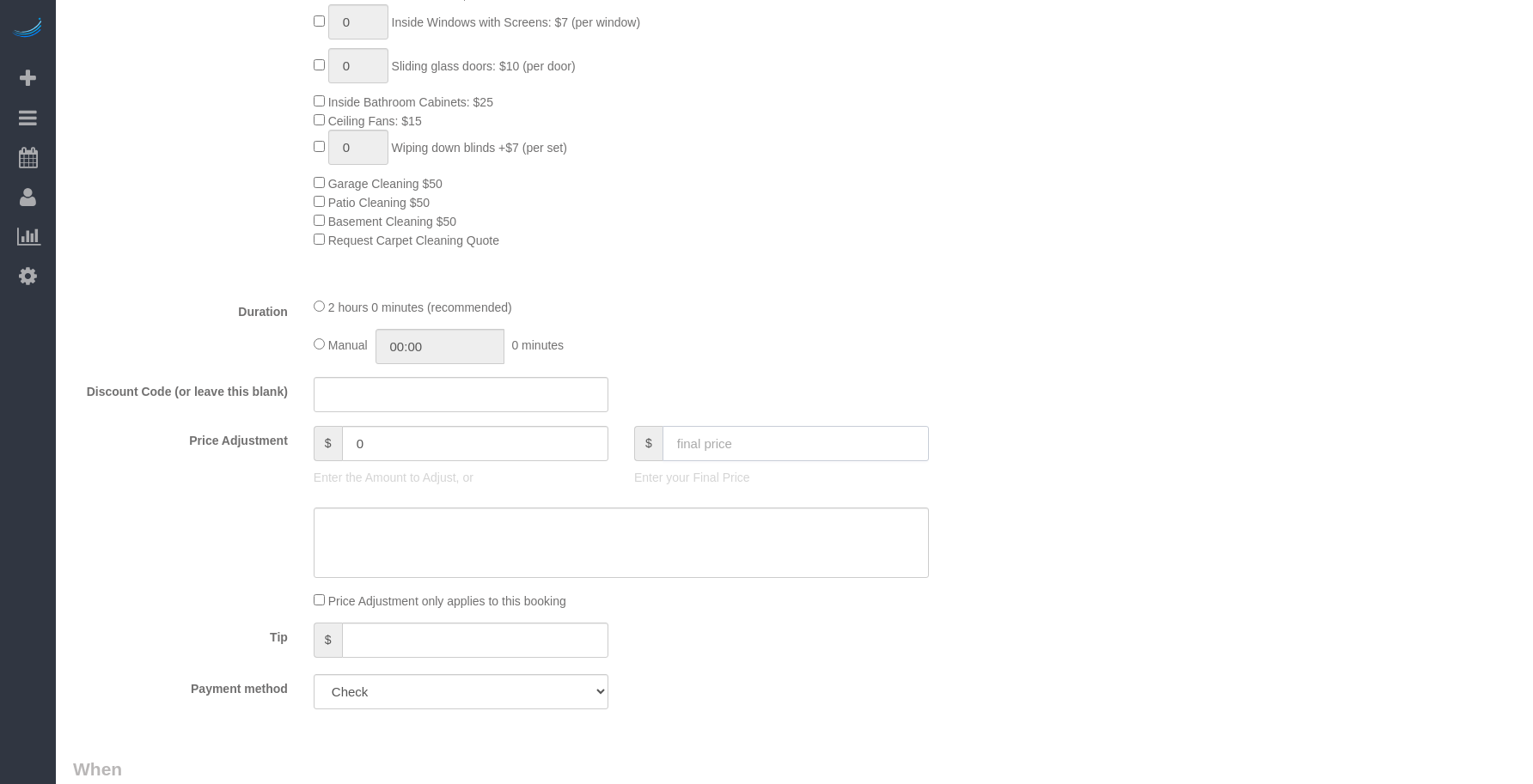
click at [803, 441] on input "text" at bounding box center [795, 443] width 266 height 36
select select "spot77"
type input "95"
click at [956, 399] on div "Discount Code (or leave this blank)" at bounding box center [541, 395] width 962 height 36
type input "-64"
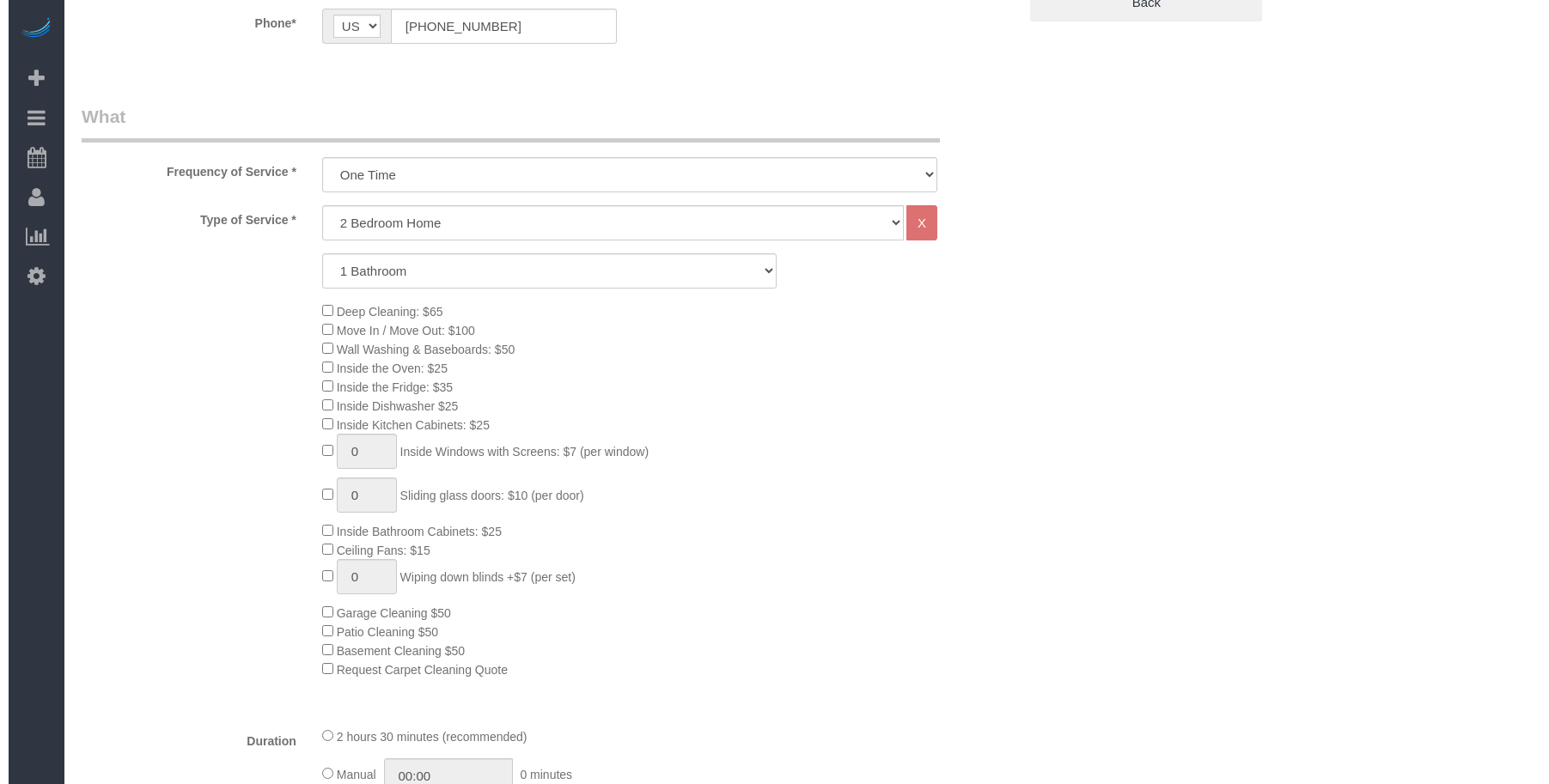
scroll to position [0, 0]
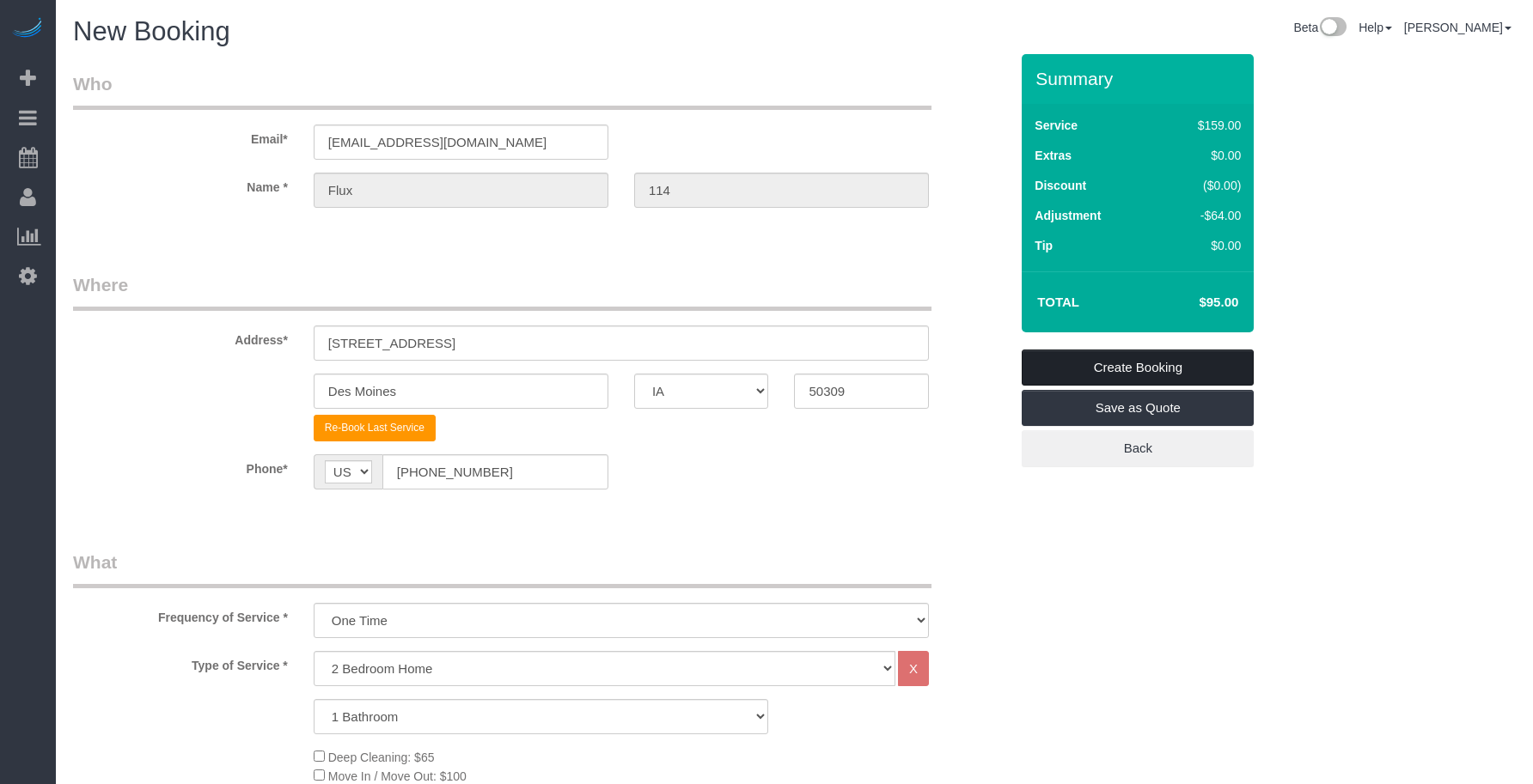
click at [1153, 366] on link "Create Booking" at bounding box center [1138, 367] width 232 height 36
